Goal: Task Accomplishment & Management: Manage account settings

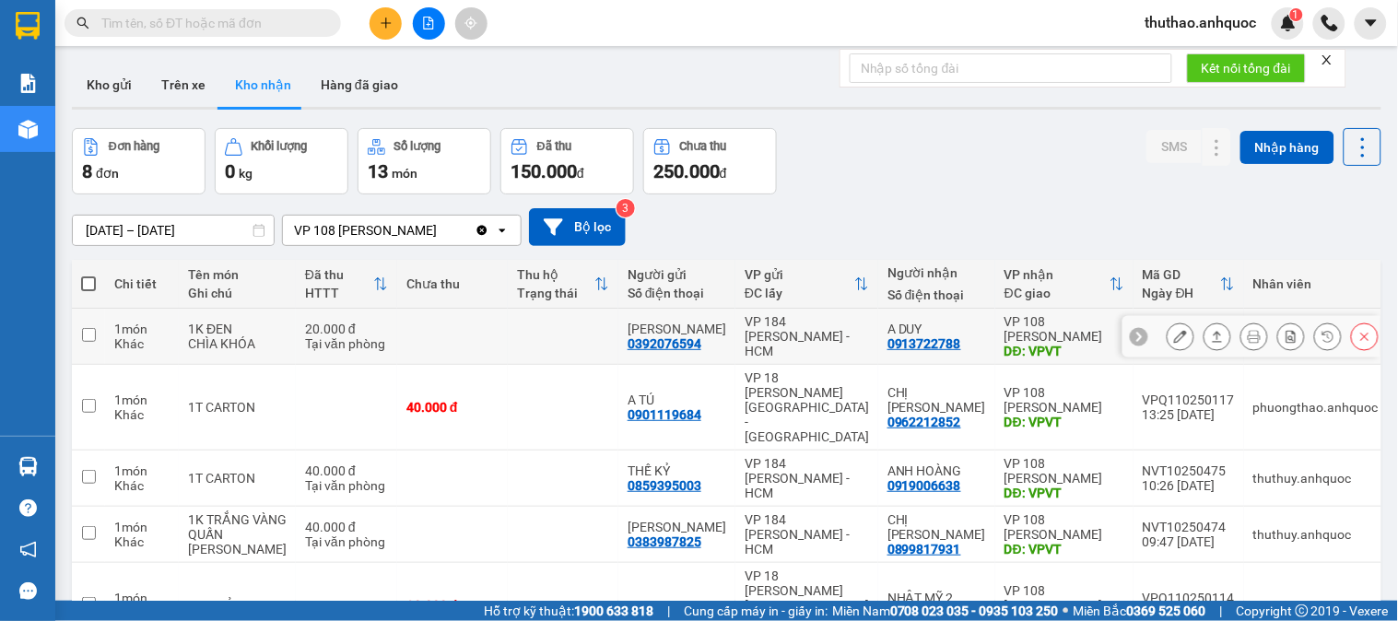
click at [1168, 327] on button at bounding box center [1181, 337] width 26 height 32
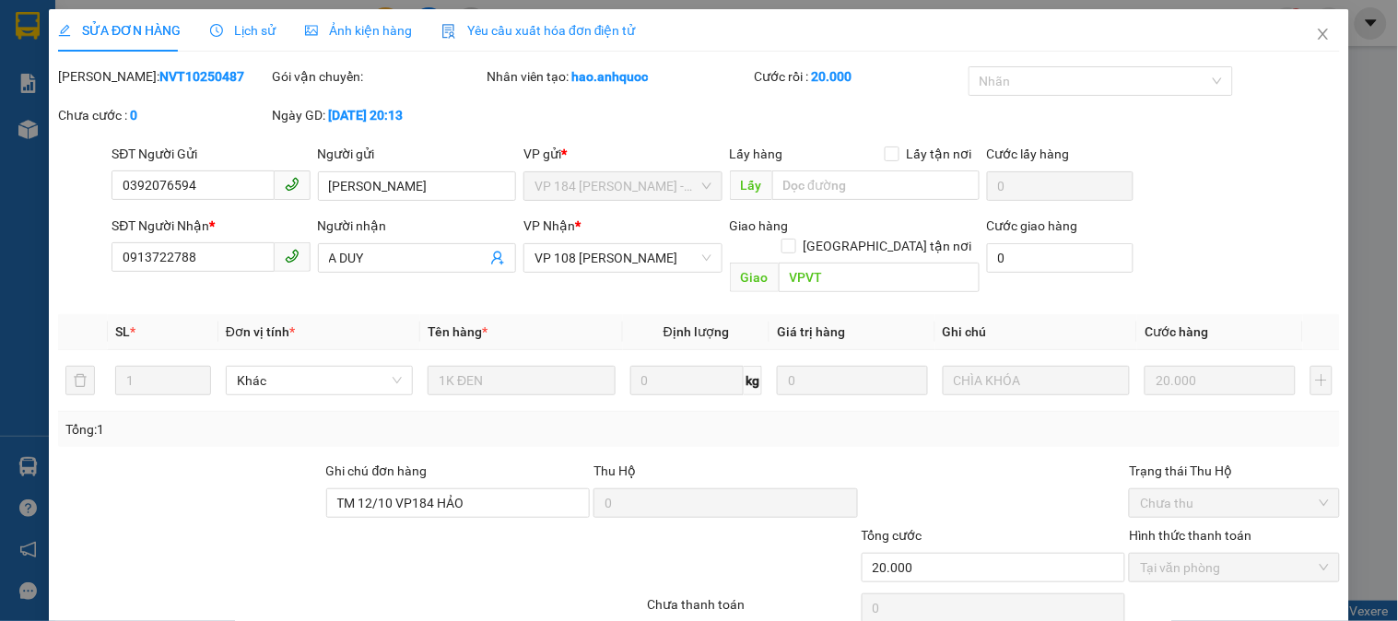
type input "0392076594"
type input "C NGỌC"
type input "0913722788"
type input "A DUY"
type input "VPVT"
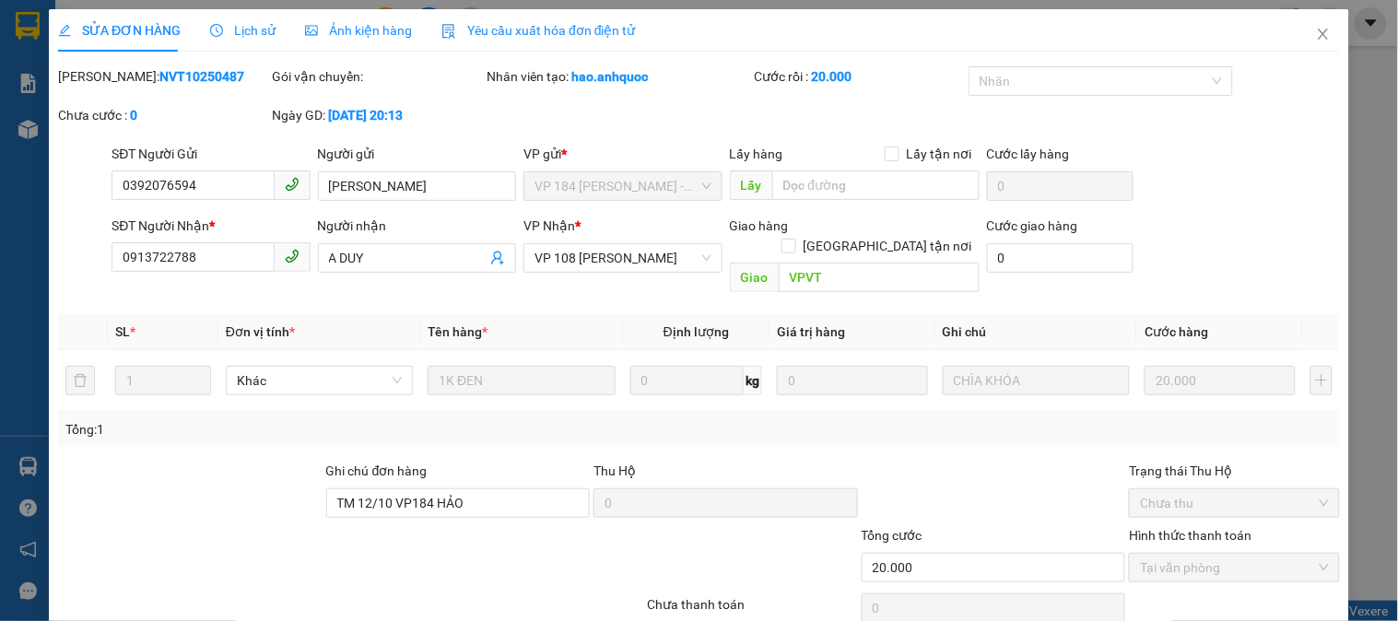
type input "TM 12/10 VP184 HẢO"
type input "20.000"
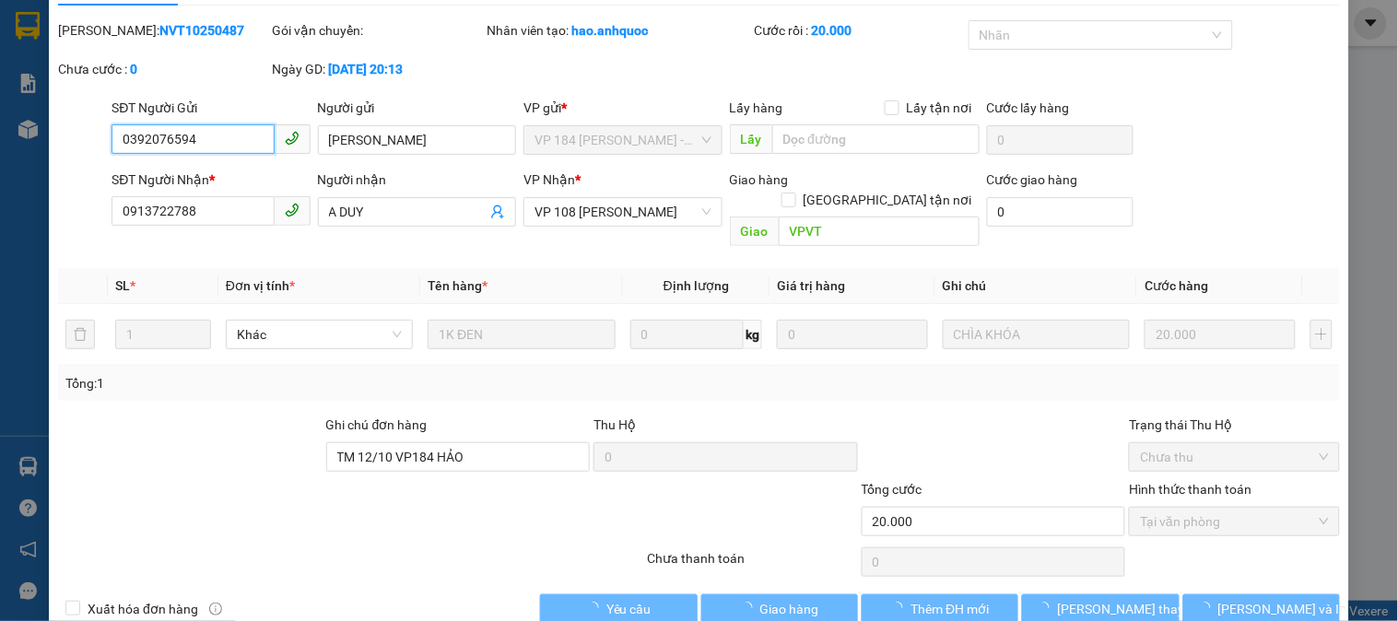
scroll to position [65, 0]
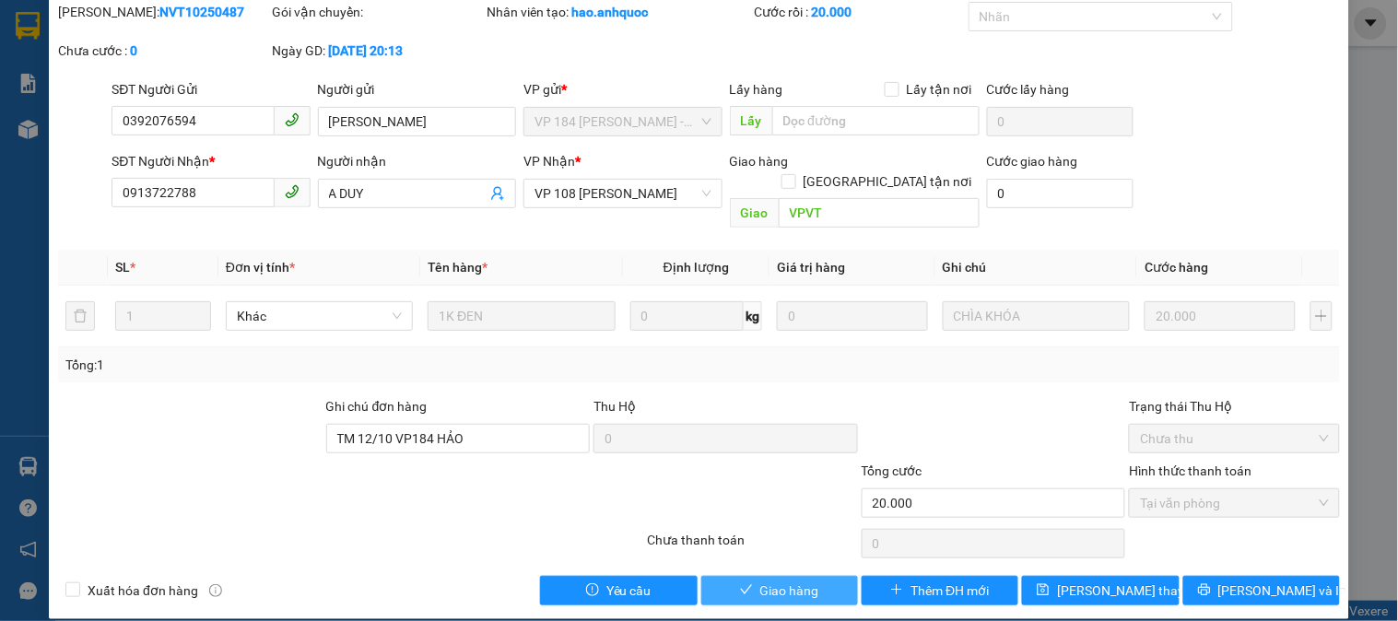
click at [778, 581] on span "Giao hàng" at bounding box center [789, 591] width 59 height 20
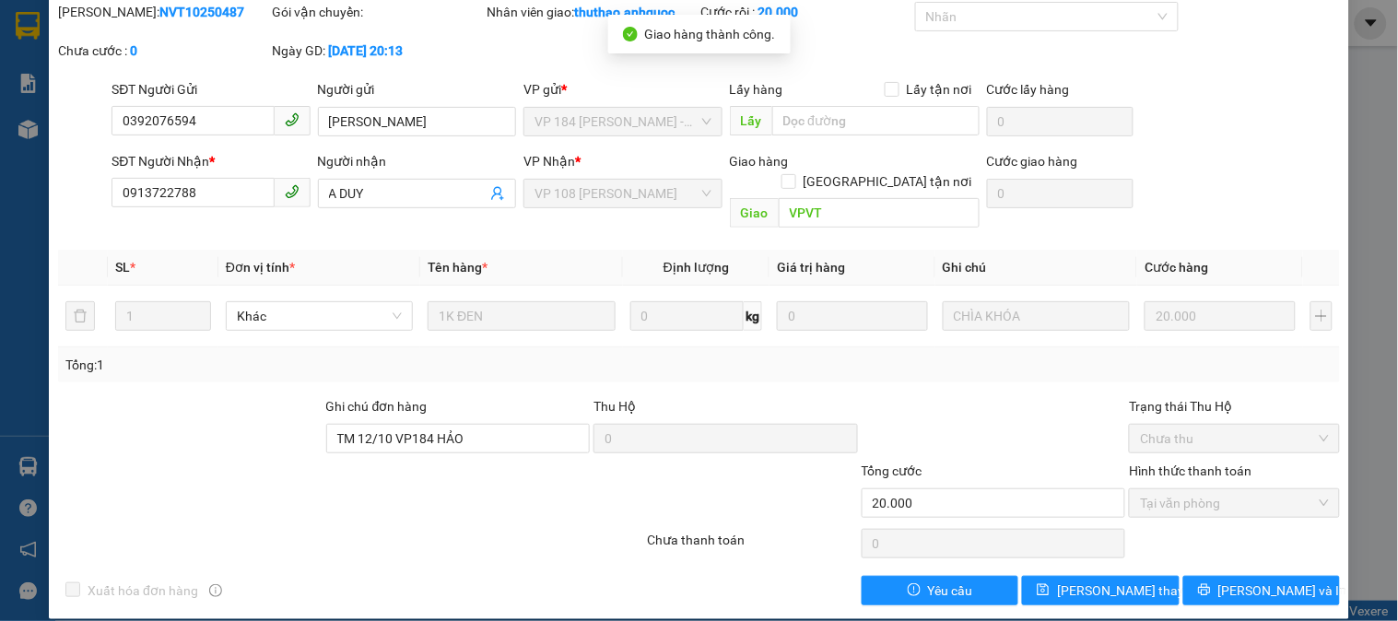
scroll to position [0, 0]
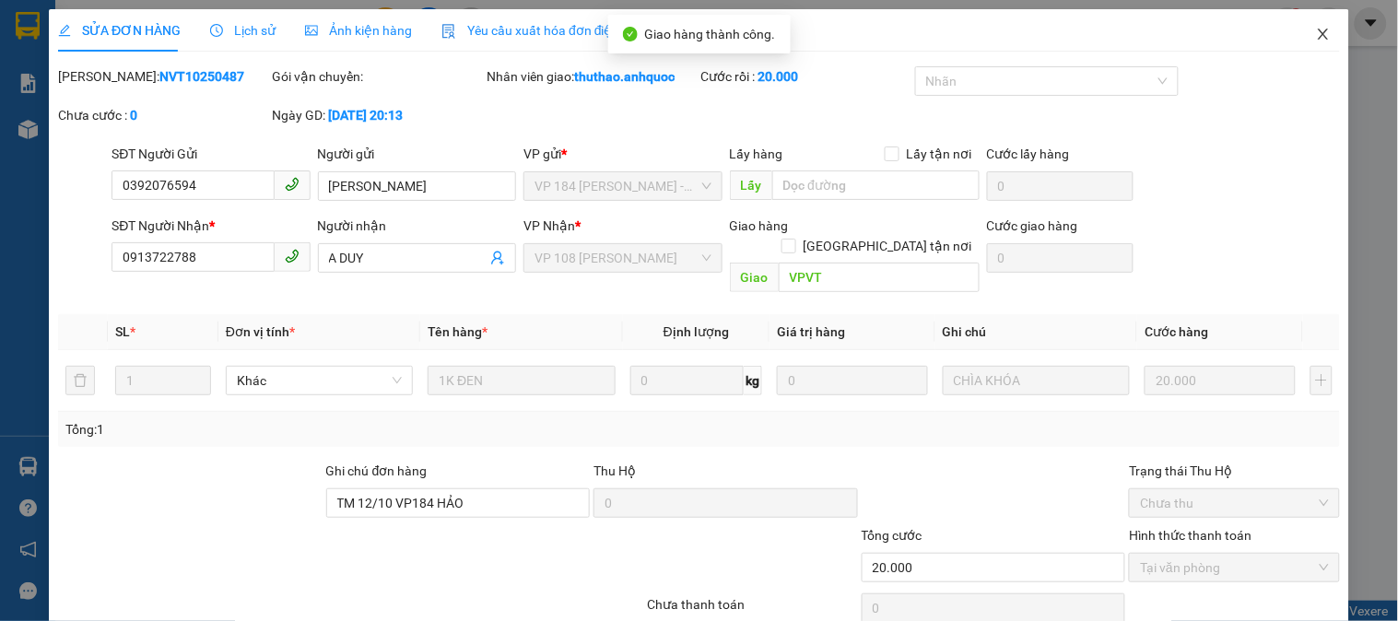
click at [1316, 28] on icon "close" at bounding box center [1323, 34] width 15 height 15
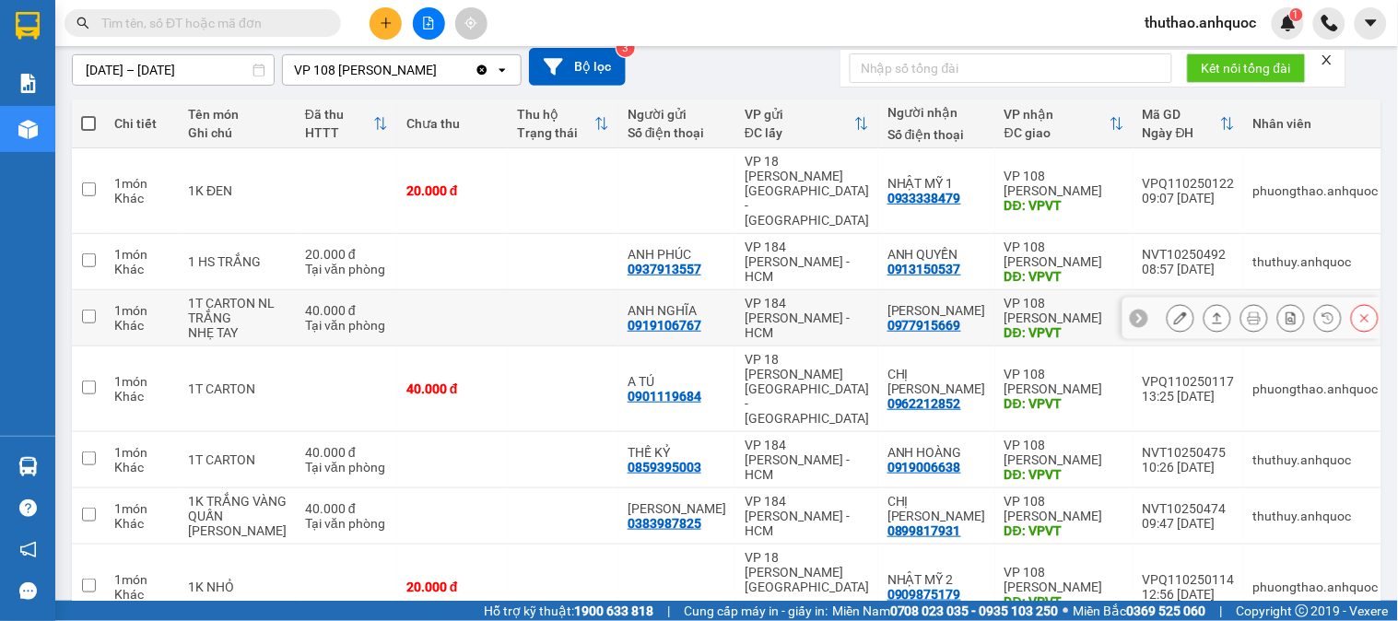
scroll to position [205, 0]
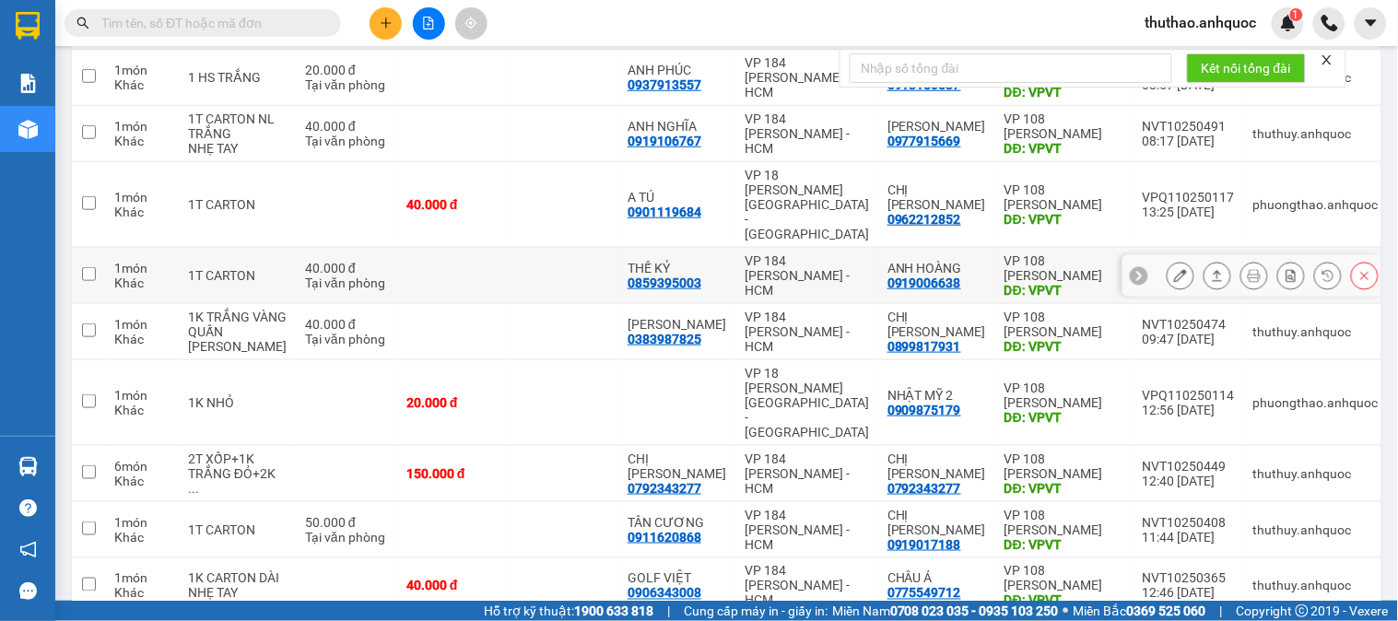
scroll to position [347, 0]
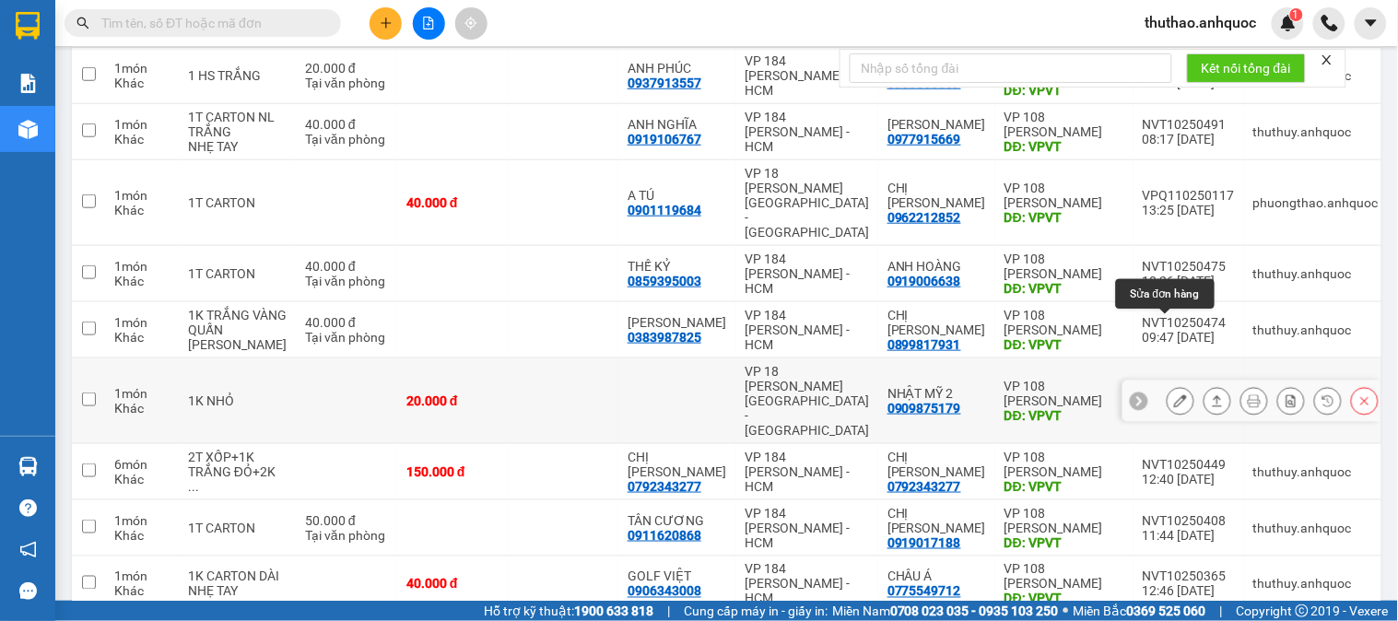
click at [1174, 394] on icon at bounding box center [1180, 400] width 13 height 13
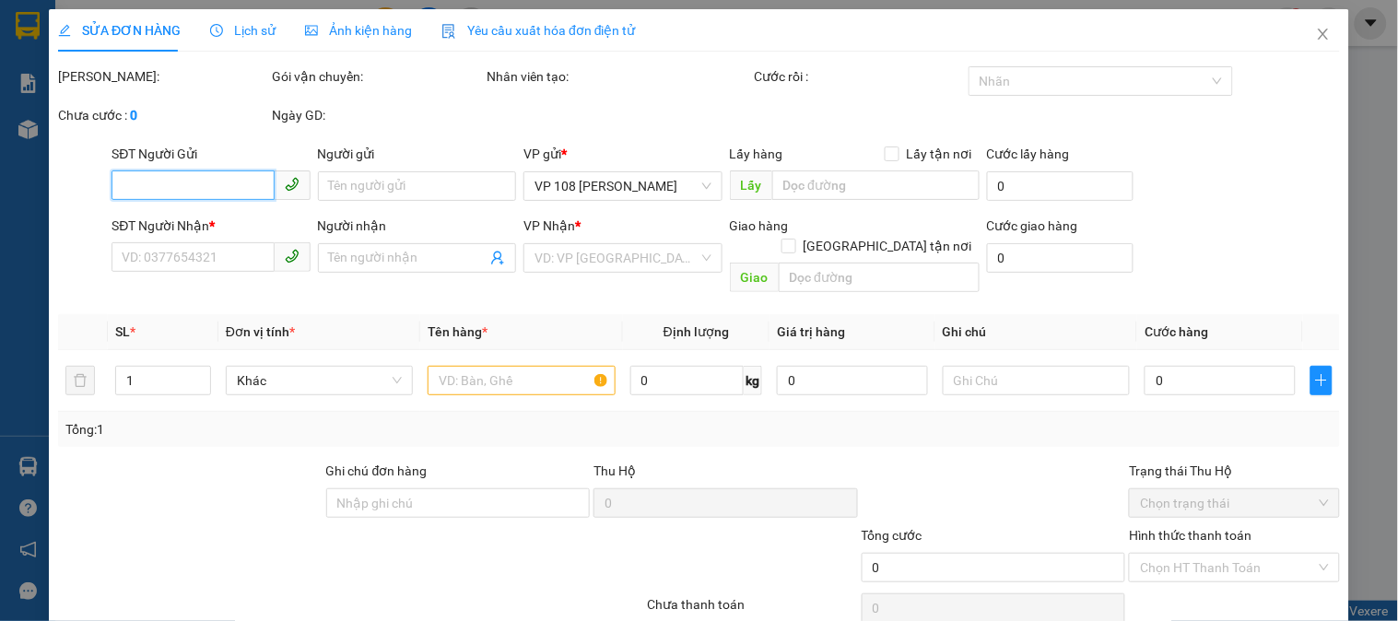
scroll to position [65, 0]
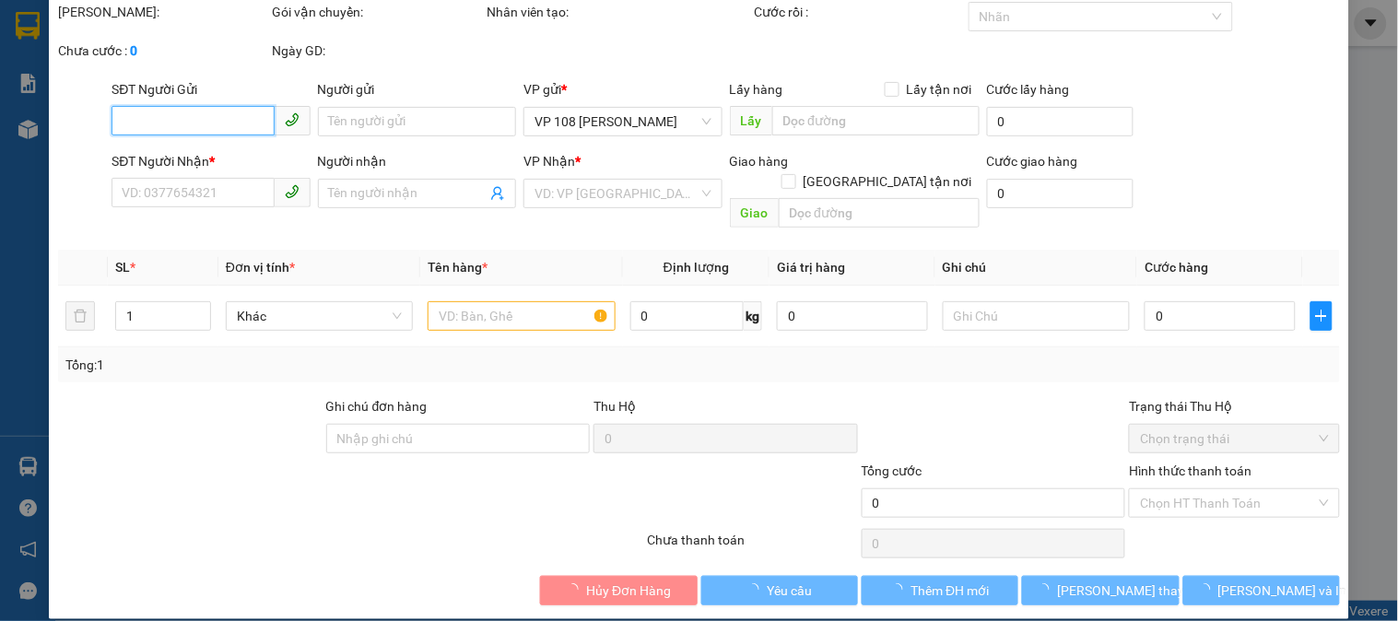
type input "0909875179"
type input "NHẬT MỸ 2"
type input "VPVT"
type input "20.000"
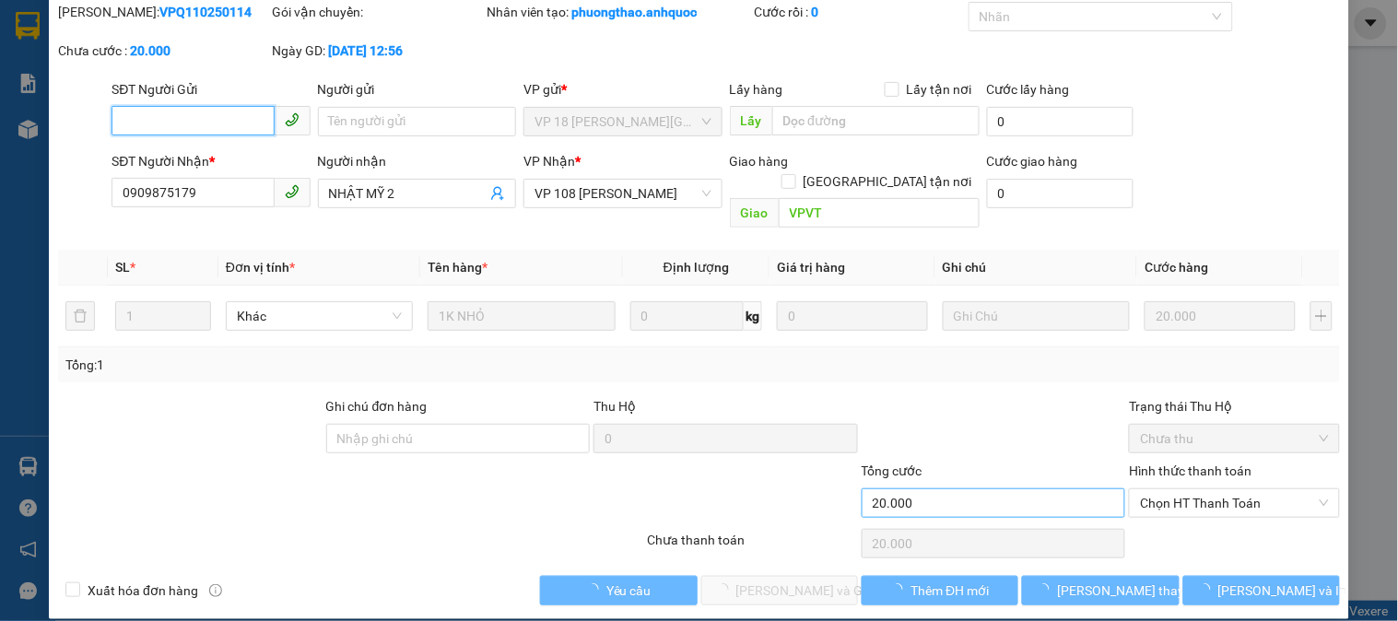
checkbox input "true"
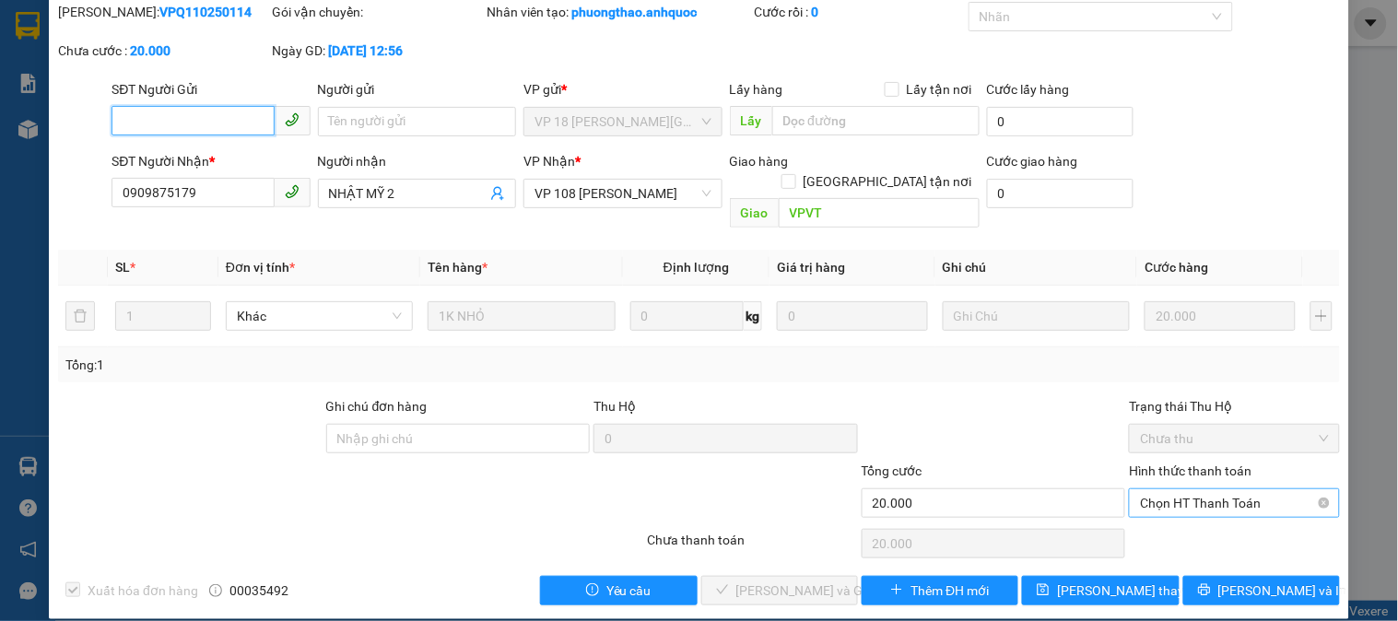
click at [1214, 489] on span "Chọn HT Thanh Toán" at bounding box center [1234, 503] width 188 height 28
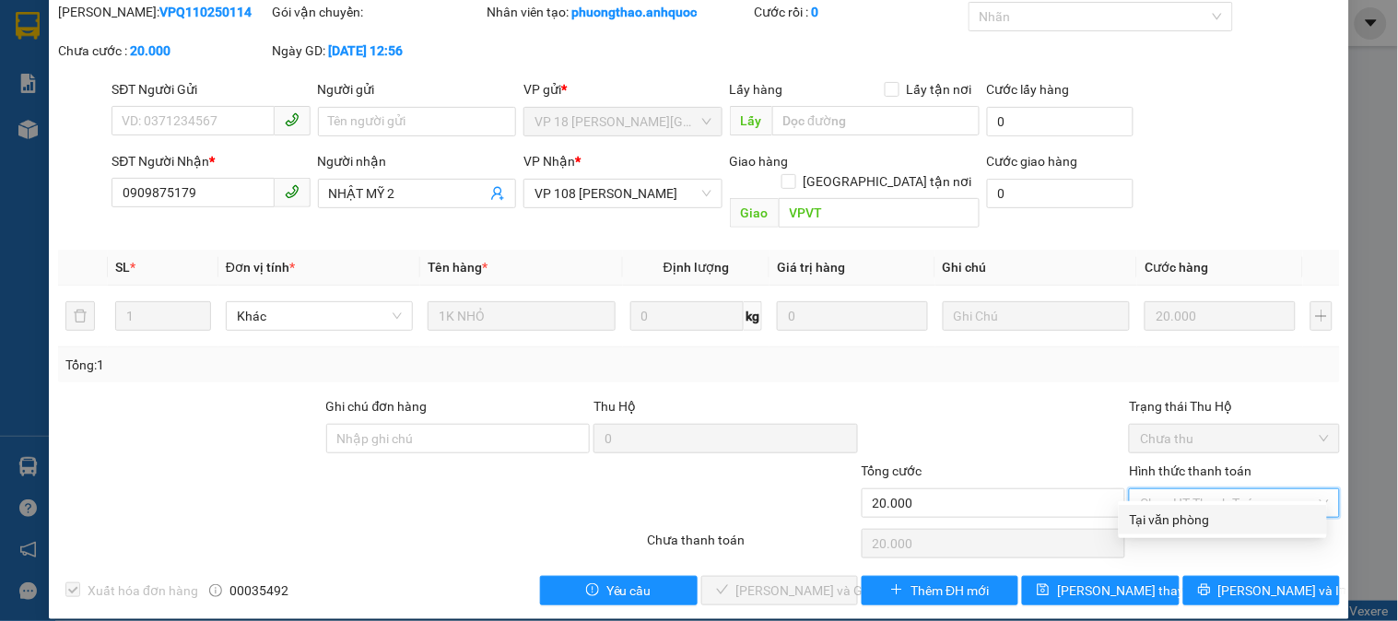
click at [1190, 512] on div "Tại văn phòng" at bounding box center [1223, 520] width 186 height 20
type input "0"
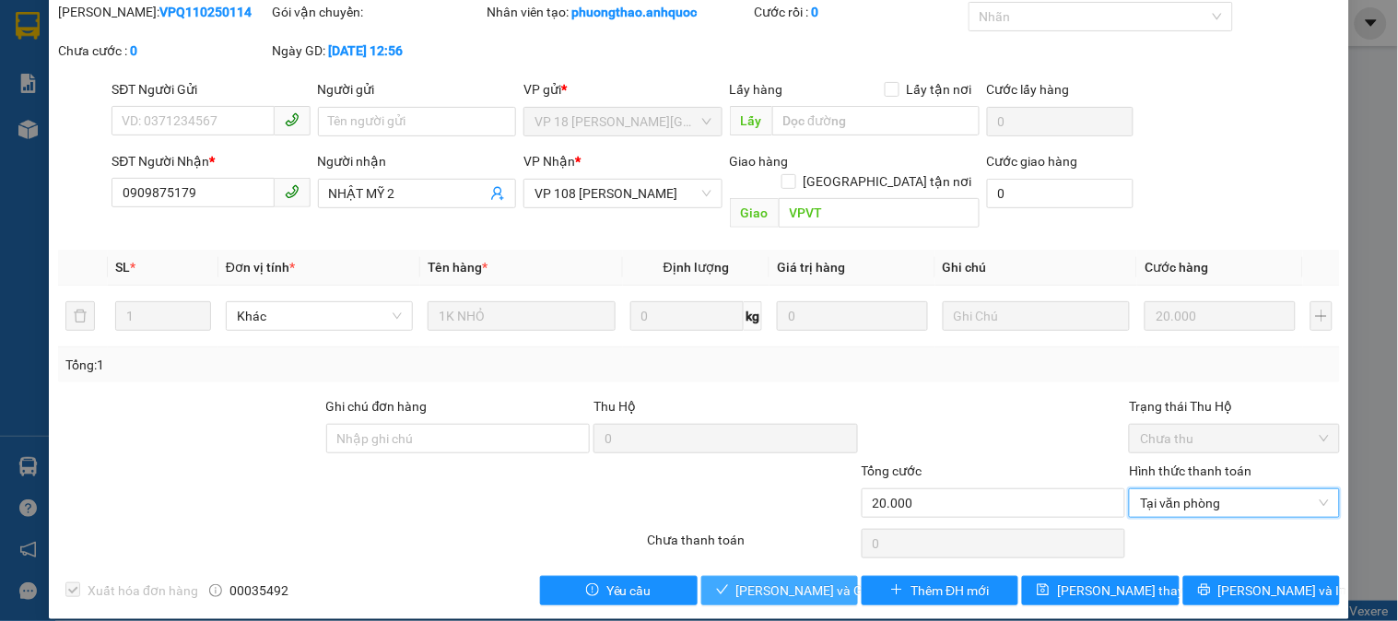
click at [775, 581] on span "[PERSON_NAME] và Giao hàng" at bounding box center [824, 591] width 177 height 20
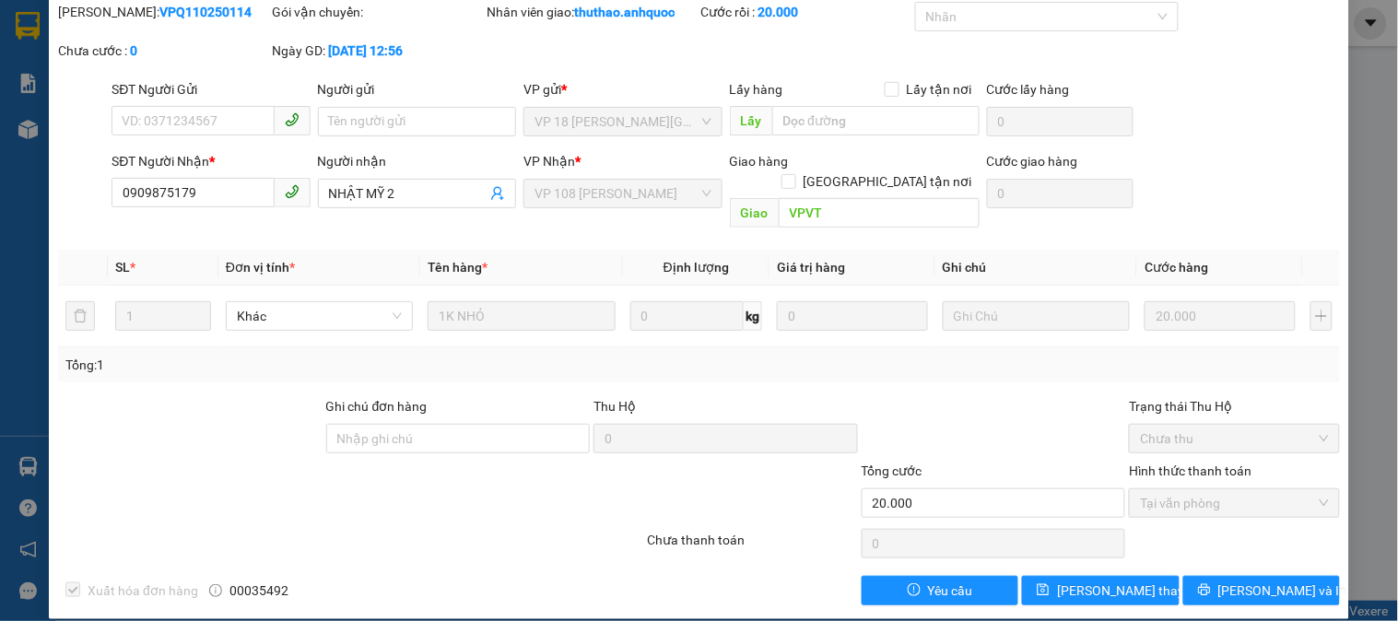
scroll to position [0, 0]
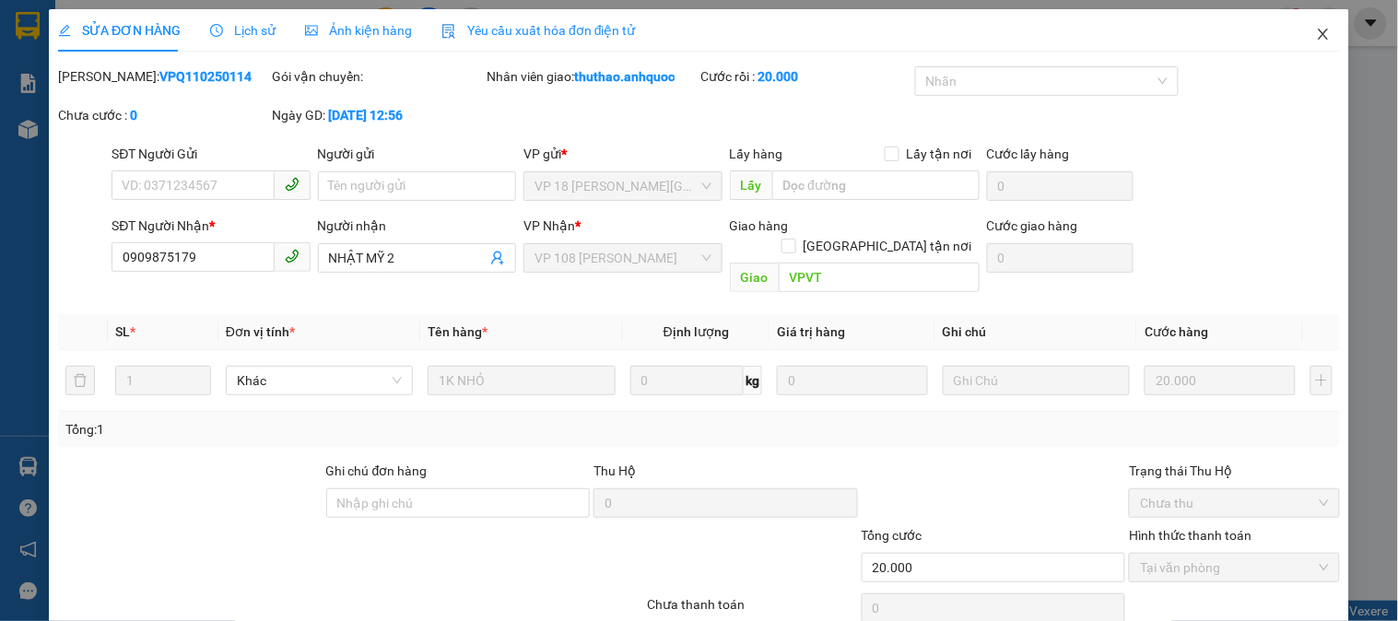
click at [1318, 31] on icon "close" at bounding box center [1323, 34] width 10 height 11
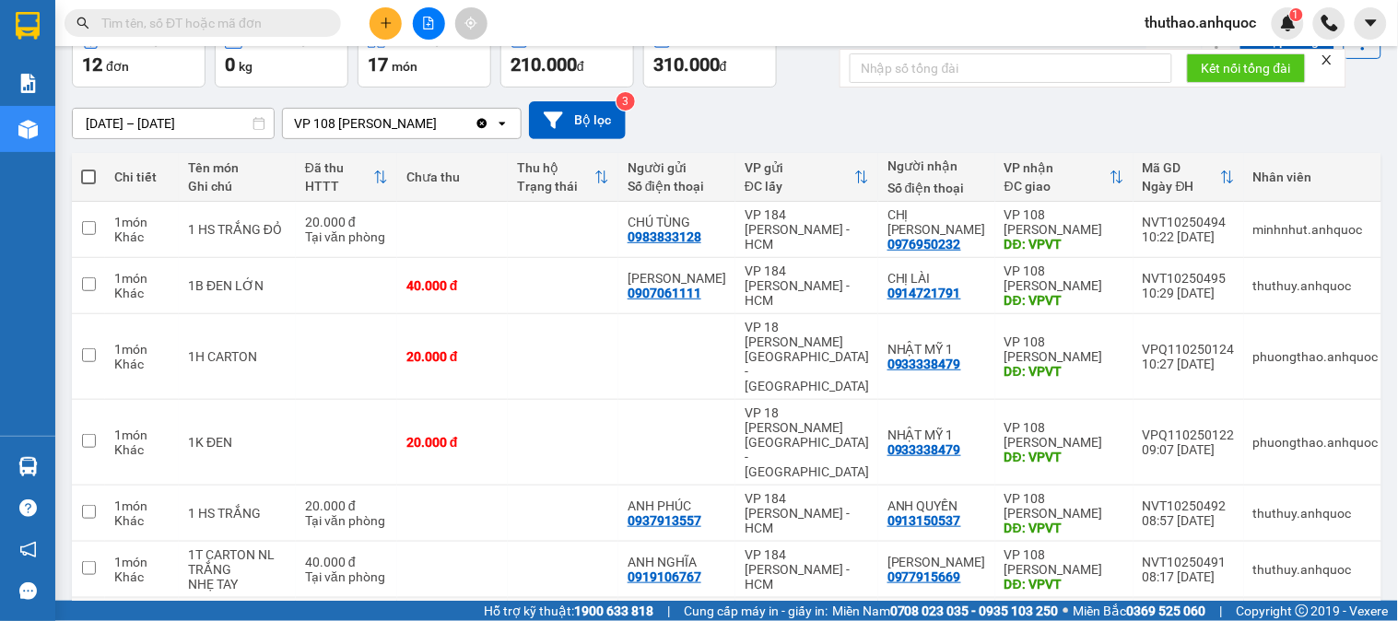
scroll to position [152, 0]
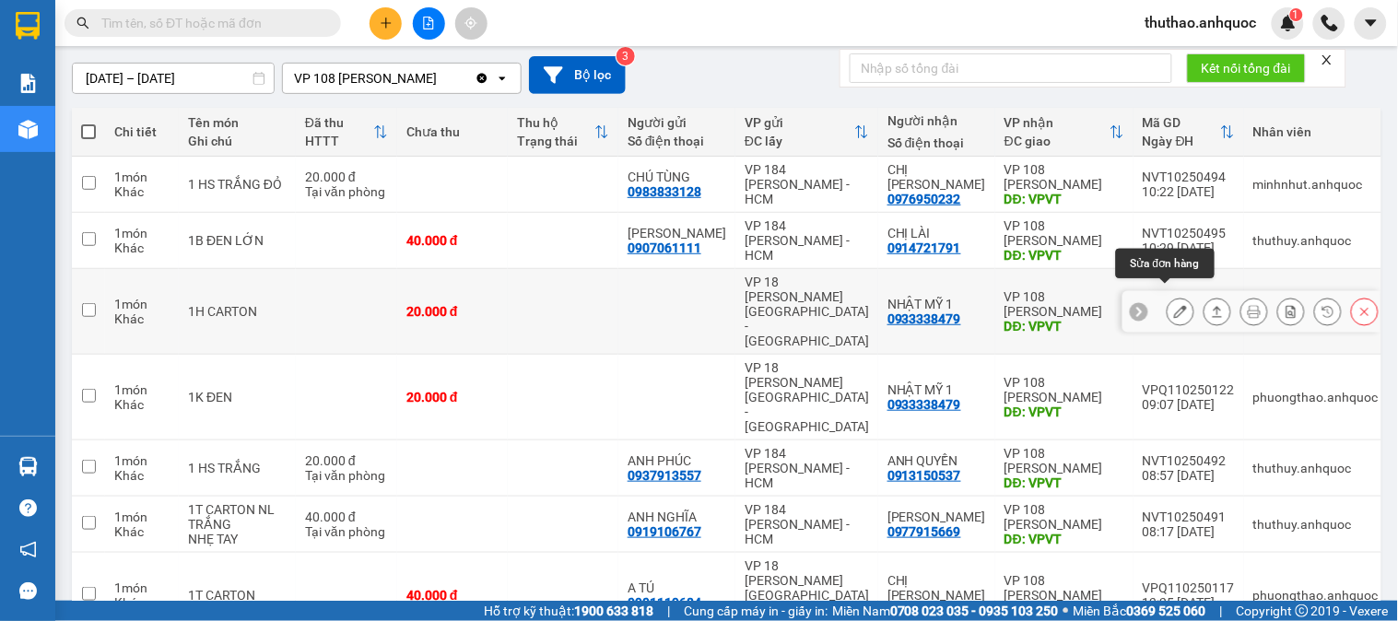
click at [1174, 305] on icon at bounding box center [1180, 311] width 13 height 13
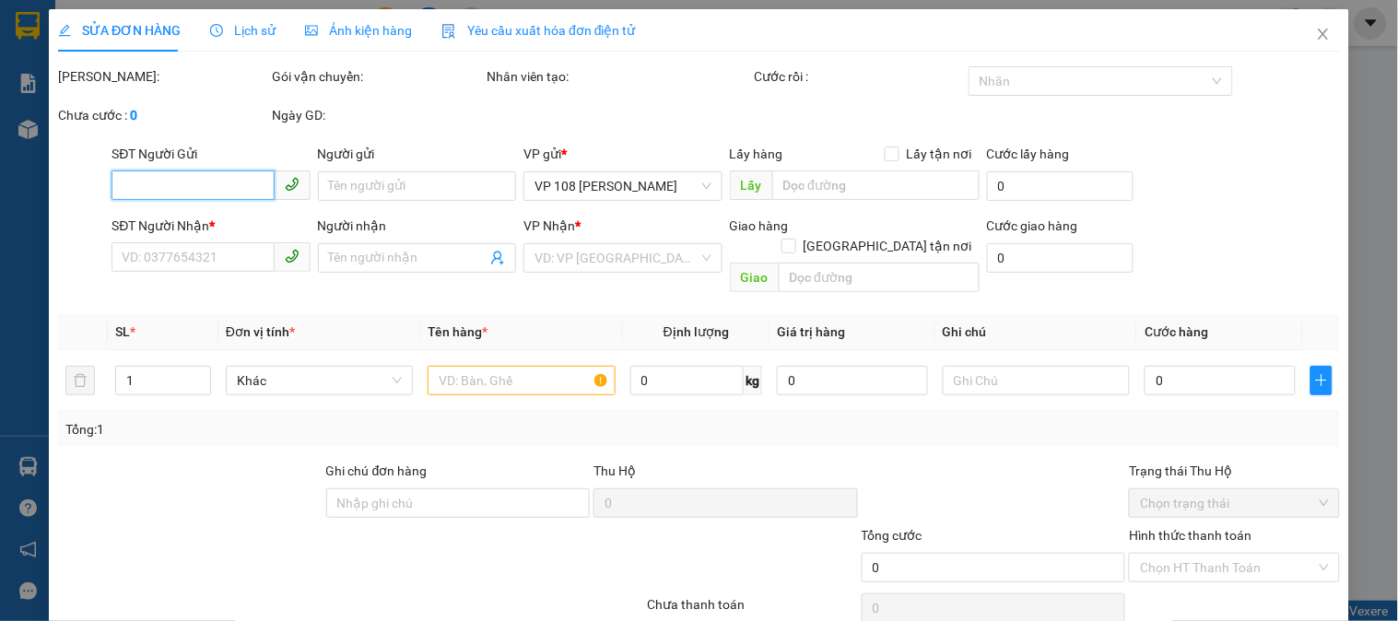
type input "0933338479"
type input "NHẬT MỸ 1"
type input "VPVT"
type input "20.000"
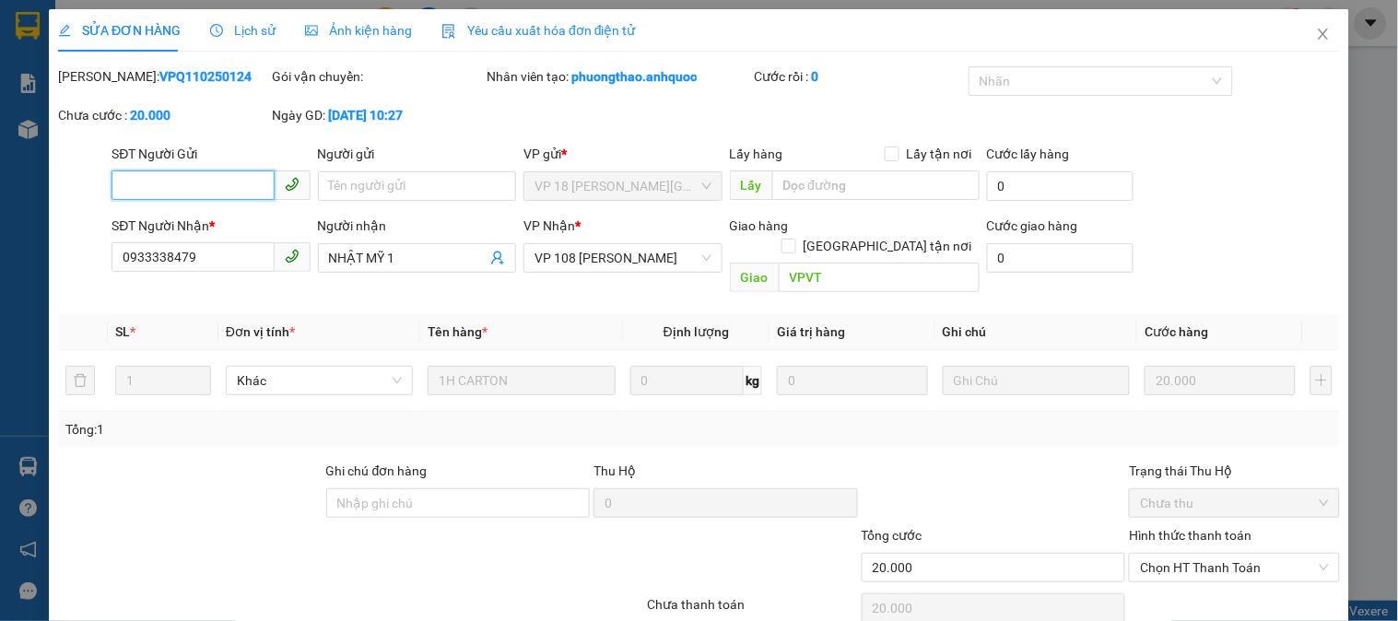
scroll to position [65, 0]
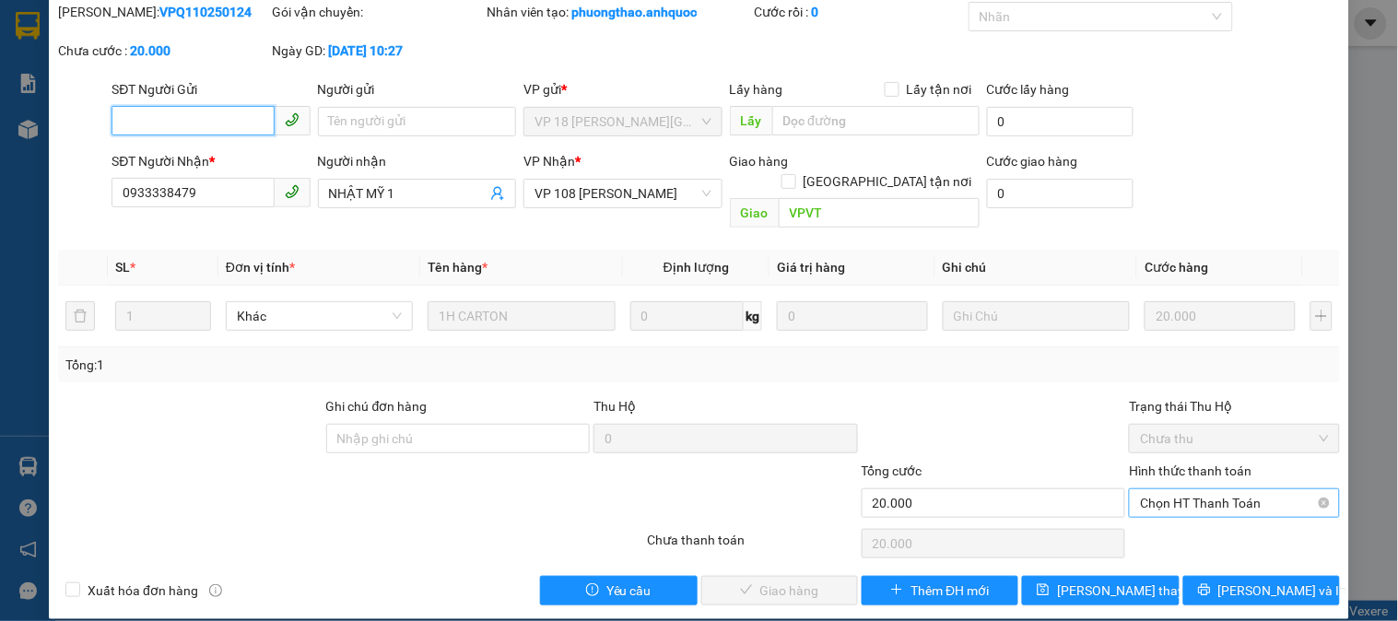
click at [1194, 489] on span "Chọn HT Thanh Toán" at bounding box center [1234, 503] width 188 height 28
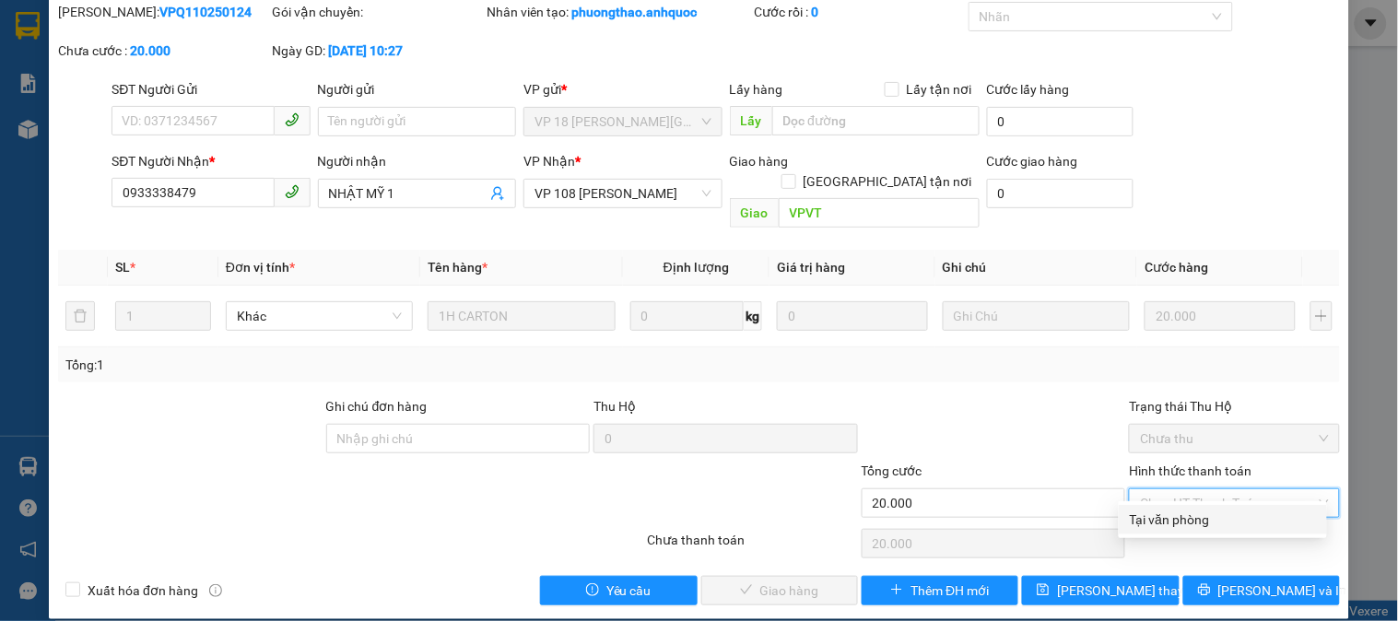
click at [1175, 510] on div "Tại văn phòng" at bounding box center [1223, 520] width 186 height 20
type input "0"
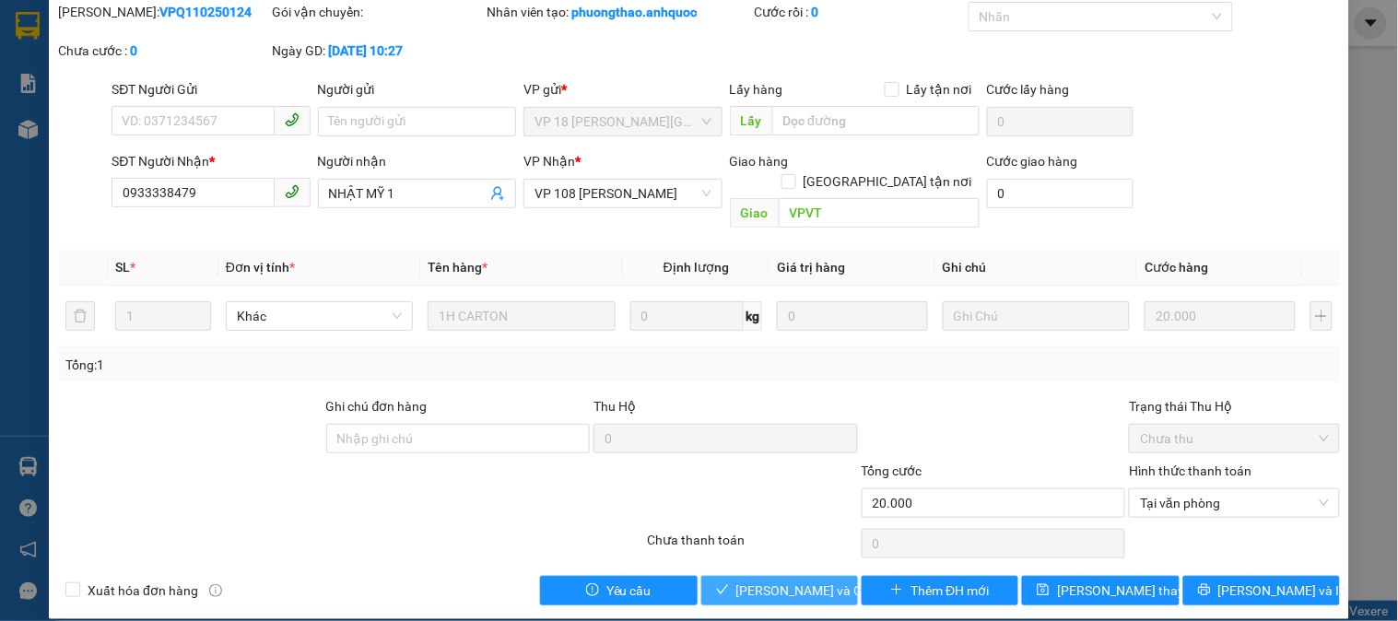
click at [778, 581] on span "Lưu và Giao hàng" at bounding box center [824, 591] width 177 height 20
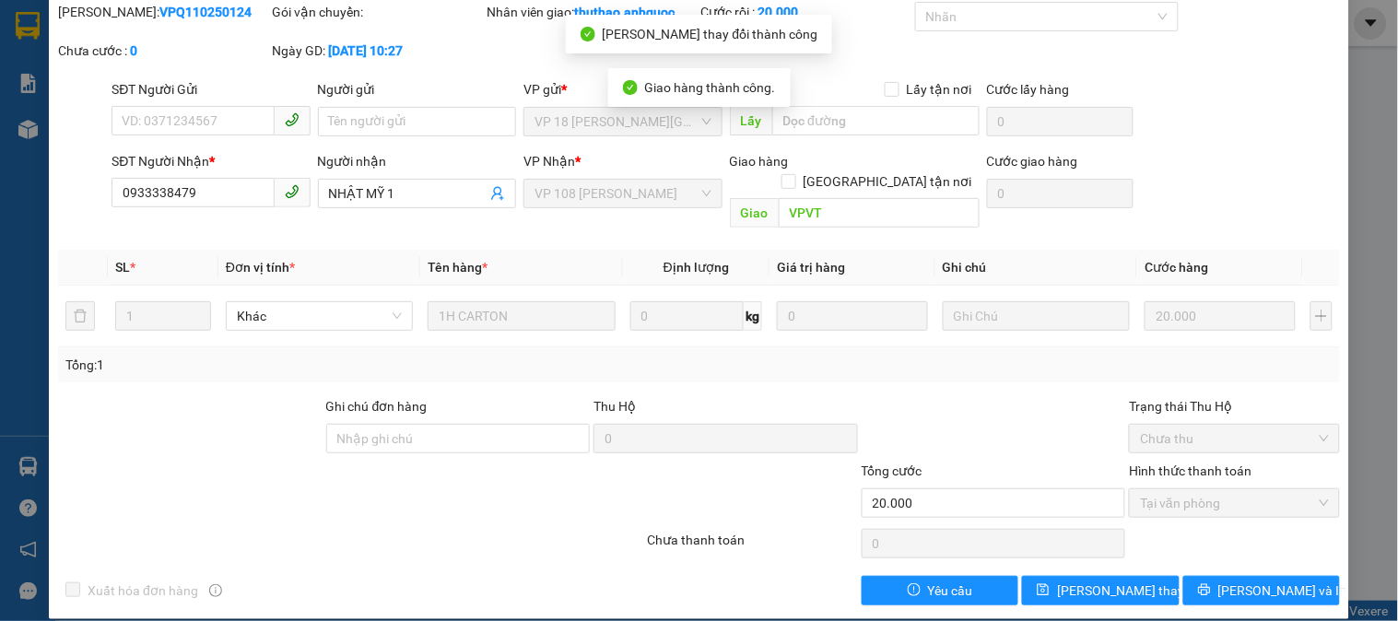
scroll to position [0, 0]
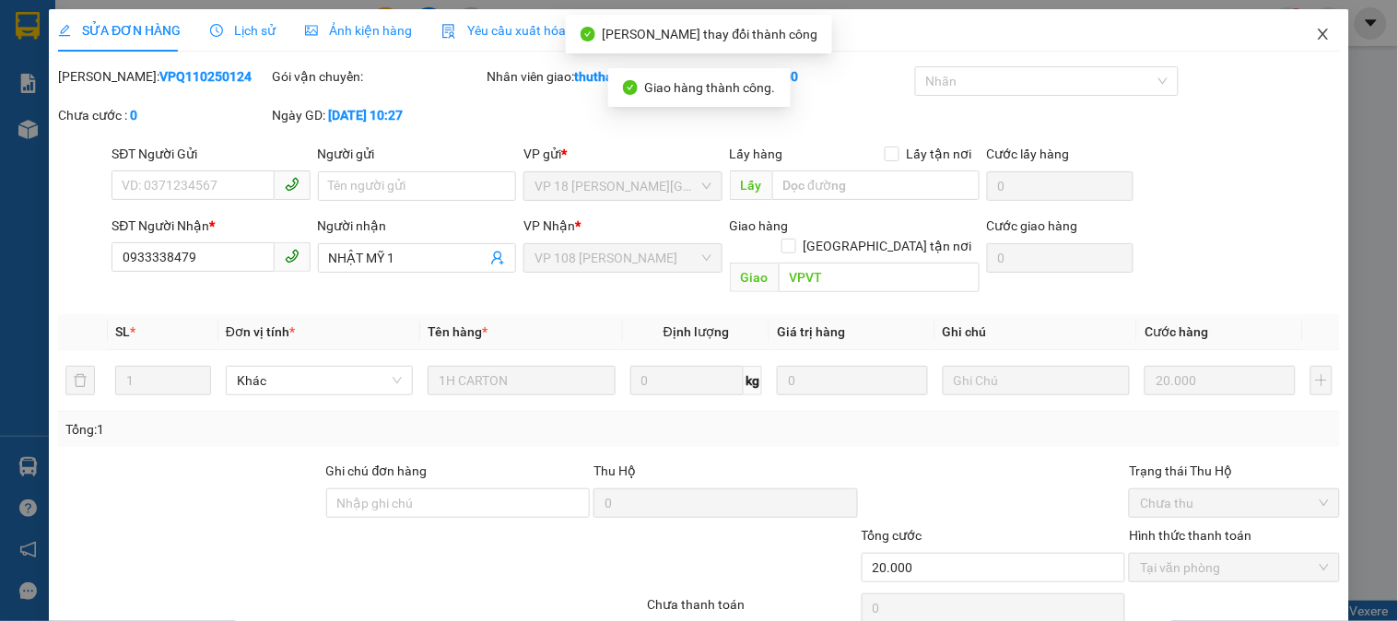
click at [1316, 37] on icon "close" at bounding box center [1323, 34] width 15 height 15
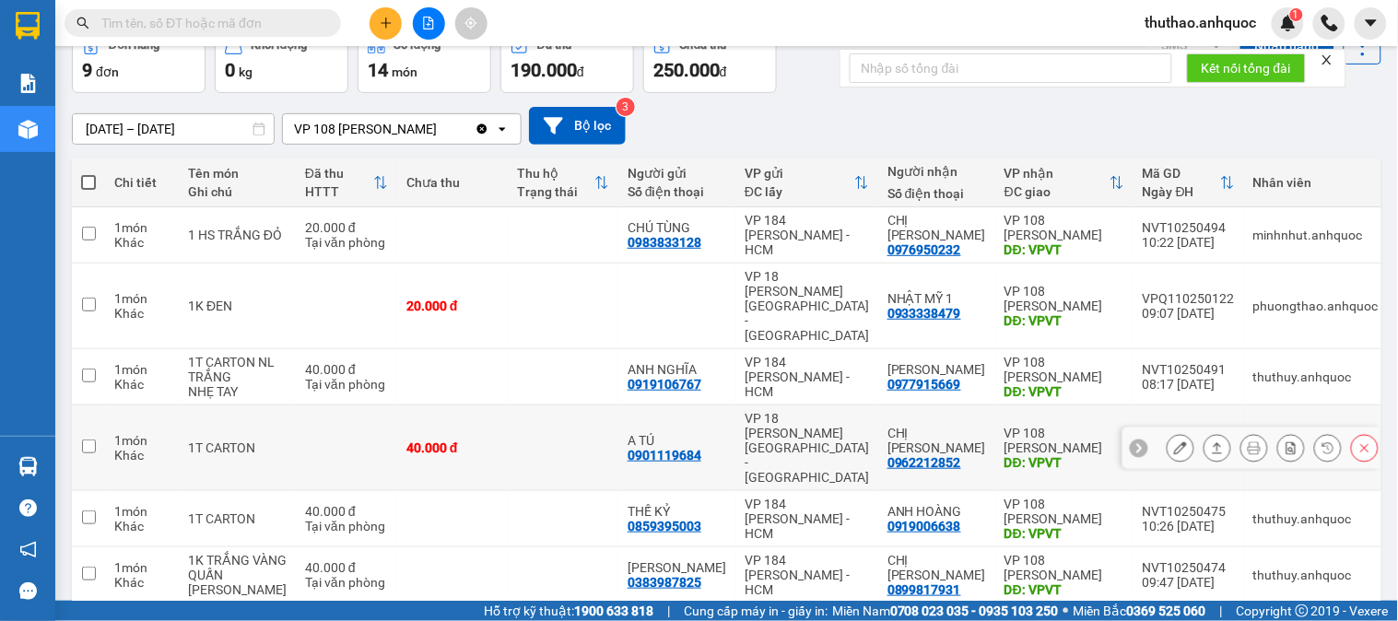
scroll to position [102, 0]
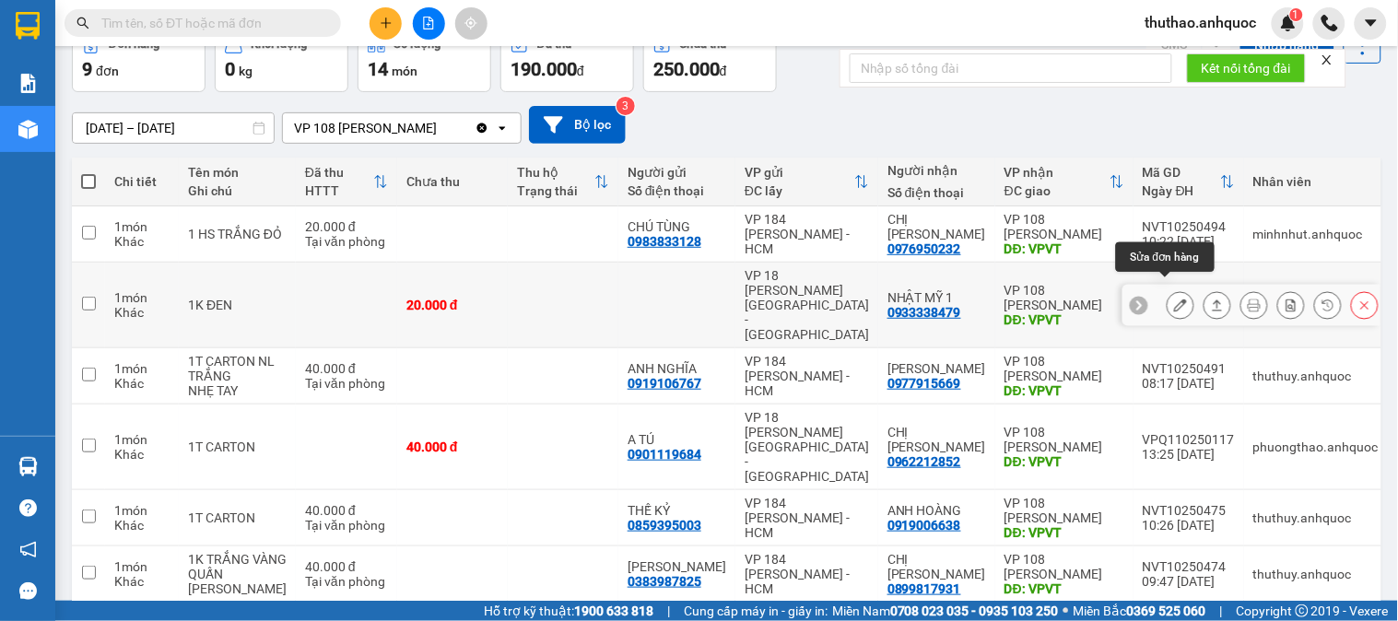
click at [1172, 289] on button at bounding box center [1181, 305] width 26 height 32
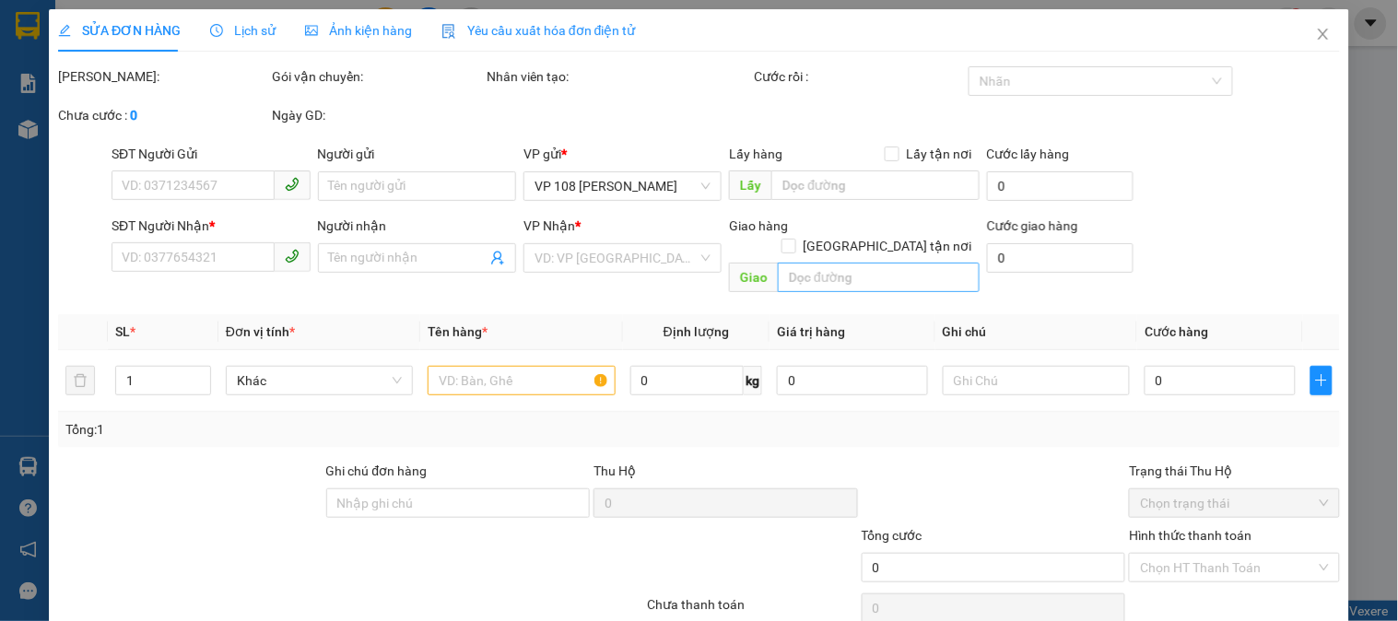
type input "0933338479"
type input "NHẬT MỸ 1"
type input "VPVT"
type input "20.000"
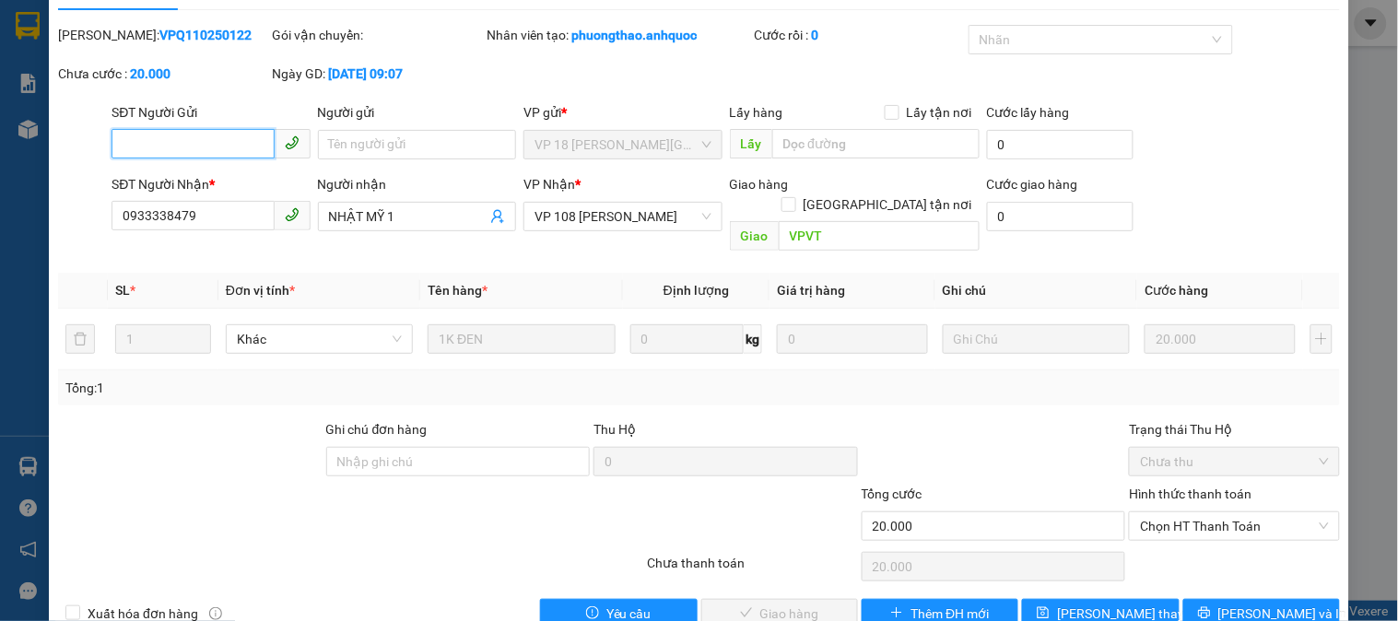
scroll to position [65, 0]
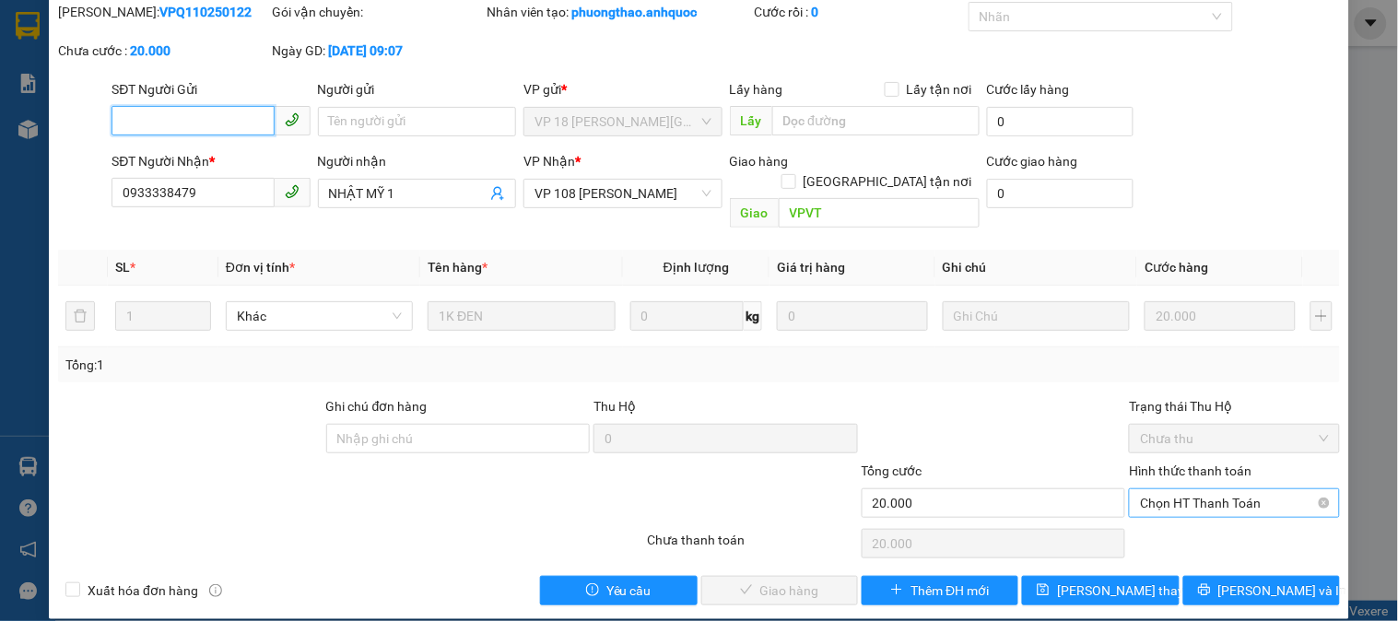
click at [1212, 489] on span "Chọn HT Thanh Toán" at bounding box center [1234, 503] width 188 height 28
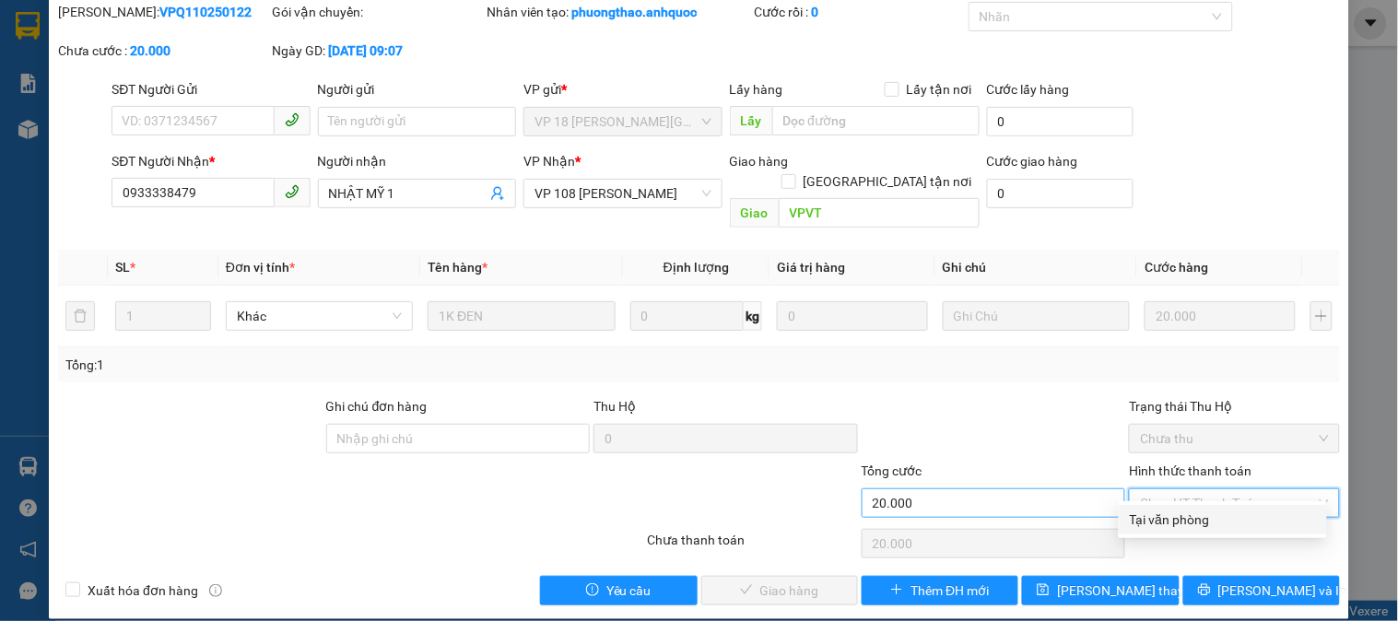
drag, startPoint x: 1183, startPoint y: 517, endPoint x: 991, endPoint y: 479, distance: 195.4
click at [1175, 517] on div "Tại văn phòng" at bounding box center [1223, 520] width 186 height 20
type input "0"
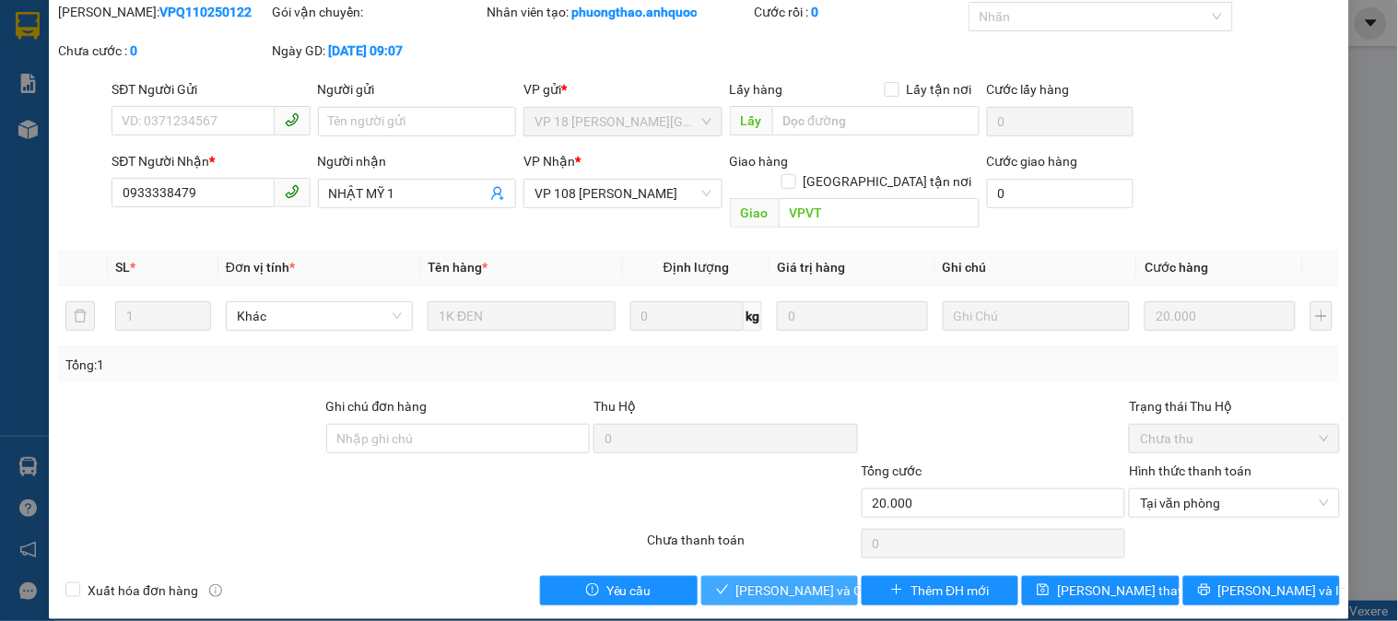
click at [781, 581] on span "Lưu và Giao hàng" at bounding box center [824, 591] width 177 height 20
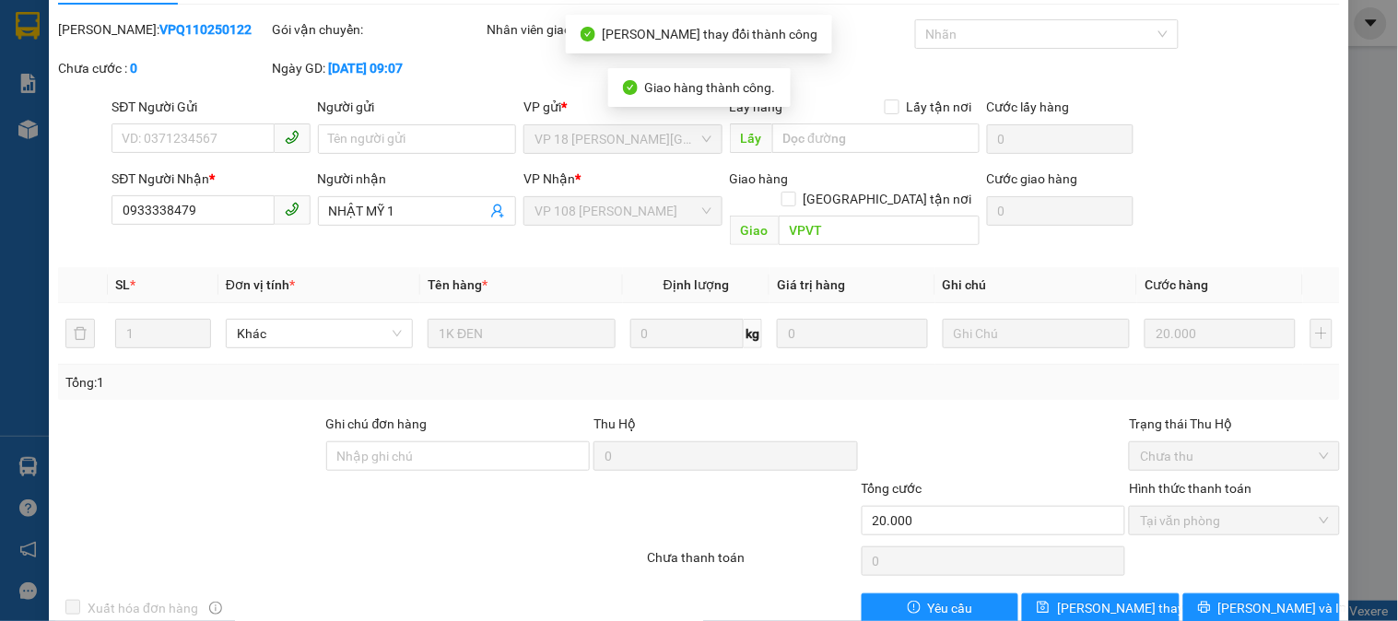
scroll to position [0, 0]
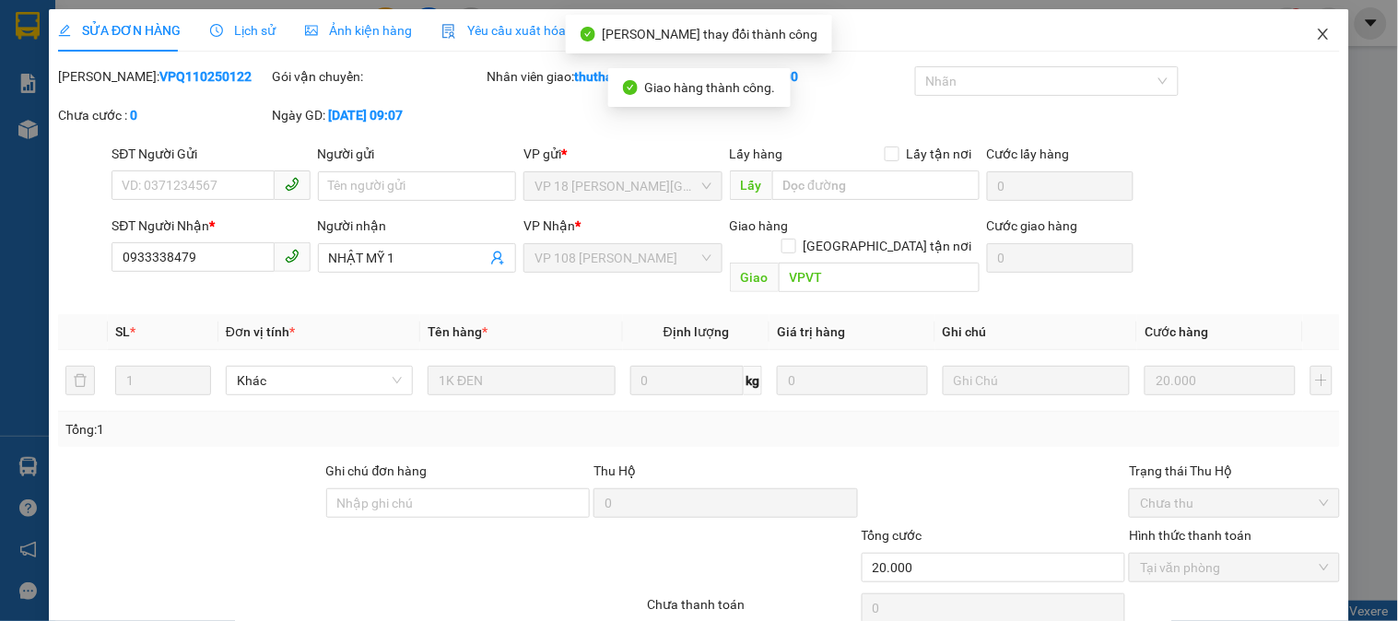
drag, startPoint x: 1314, startPoint y: 38, endPoint x: 1237, endPoint y: 6, distance: 83.5
click at [1316, 37] on icon "close" at bounding box center [1323, 34] width 15 height 15
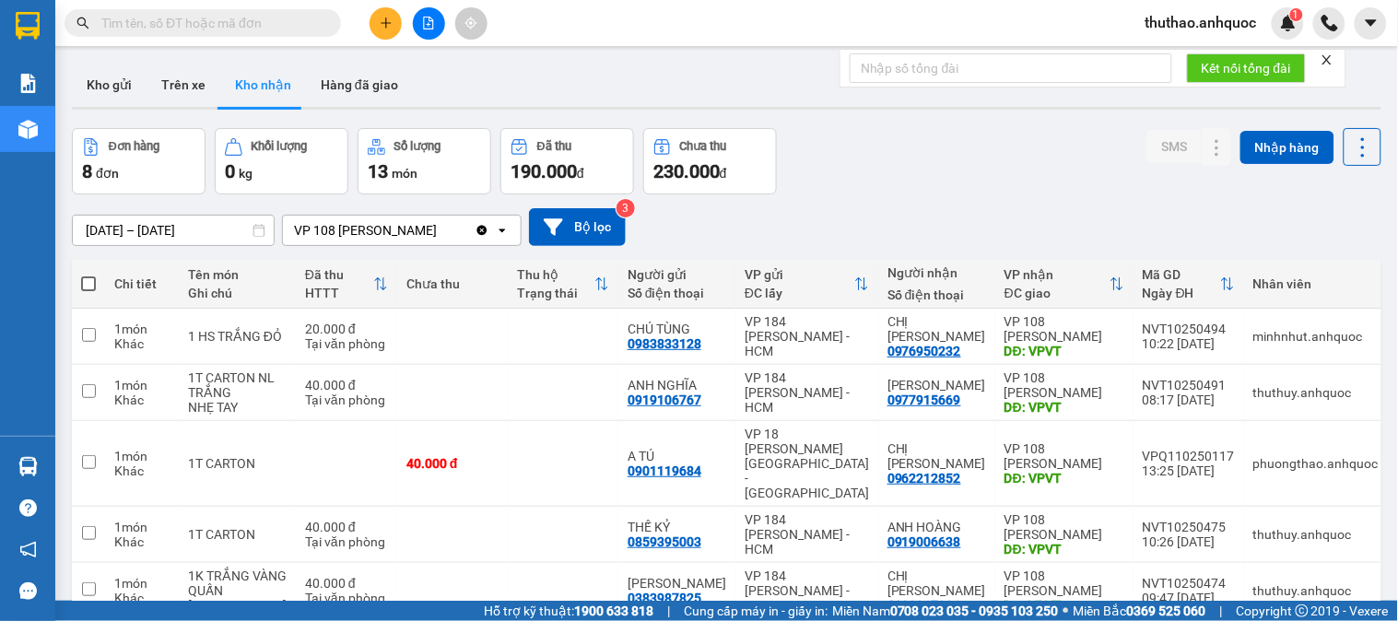
click at [1232, 29] on span "thuthao.anhquoc" at bounding box center [1201, 22] width 141 height 23
click at [1196, 55] on span "Đăng xuất" at bounding box center [1209, 57] width 103 height 20
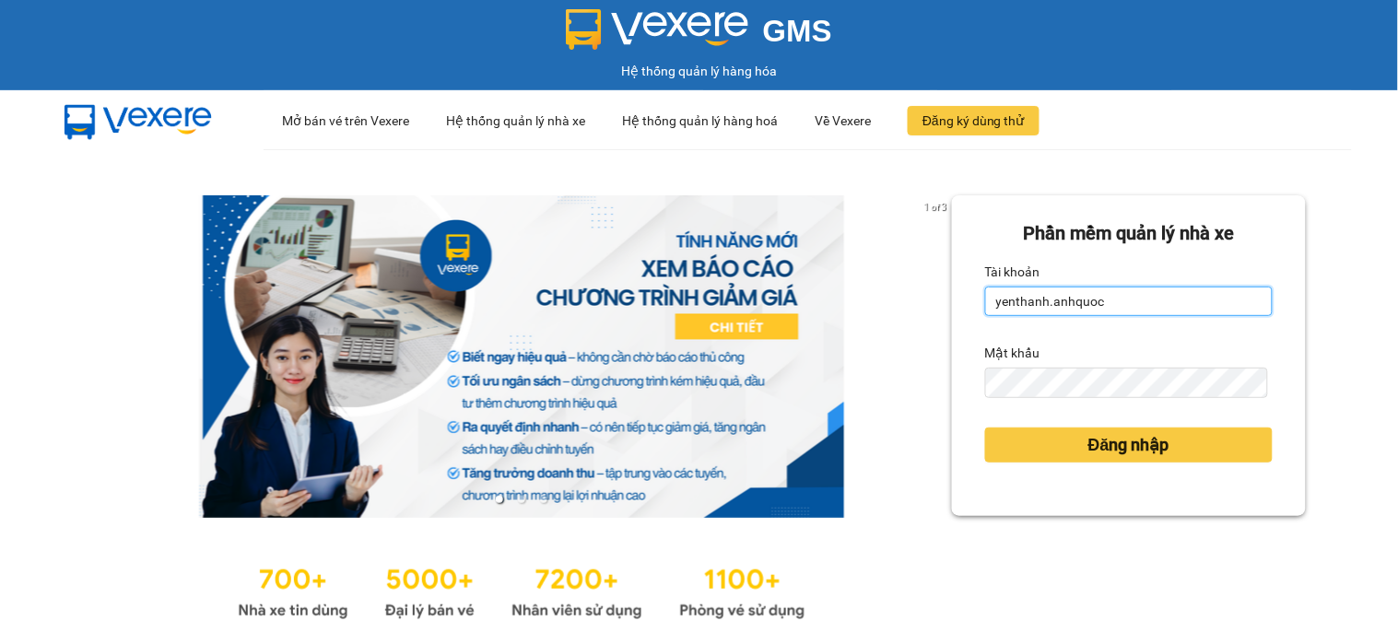
click at [1122, 304] on input "yenthanh.anhquoc" at bounding box center [1129, 301] width 288 height 29
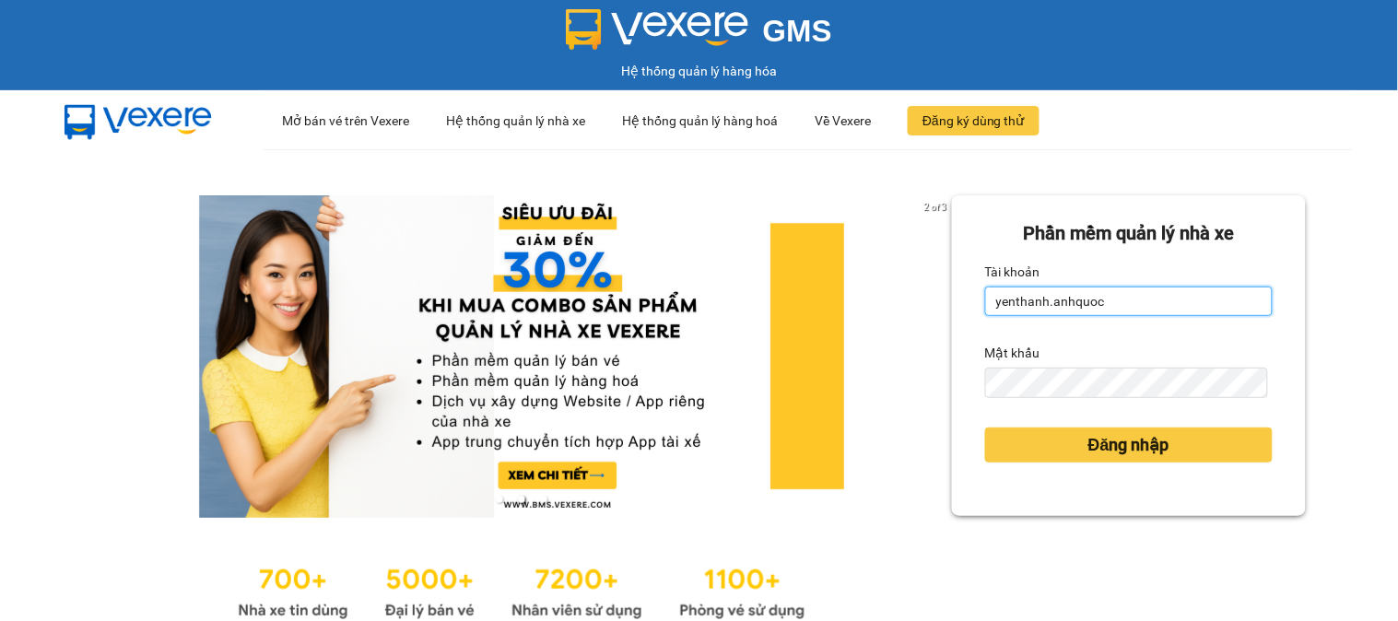
type input "ngocdiep.anhquoc"
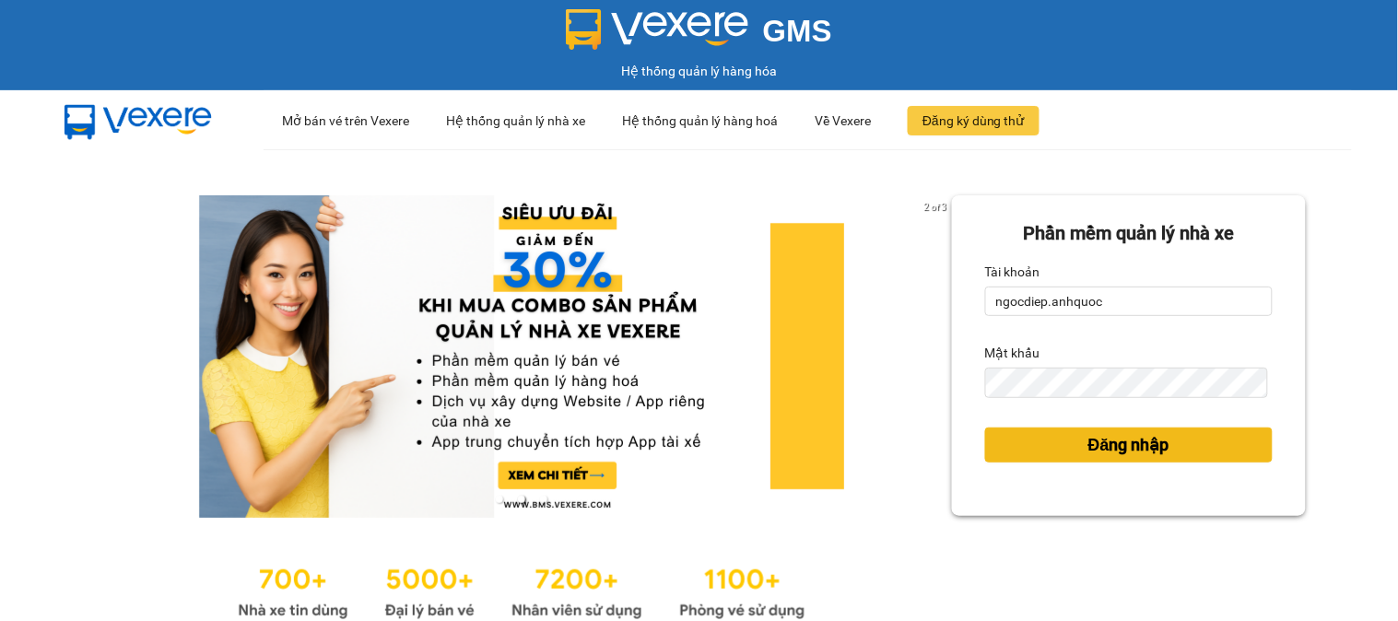
click at [1091, 443] on span "Đăng nhập" at bounding box center [1129, 445] width 81 height 26
